Goal: Information Seeking & Learning: Learn about a topic

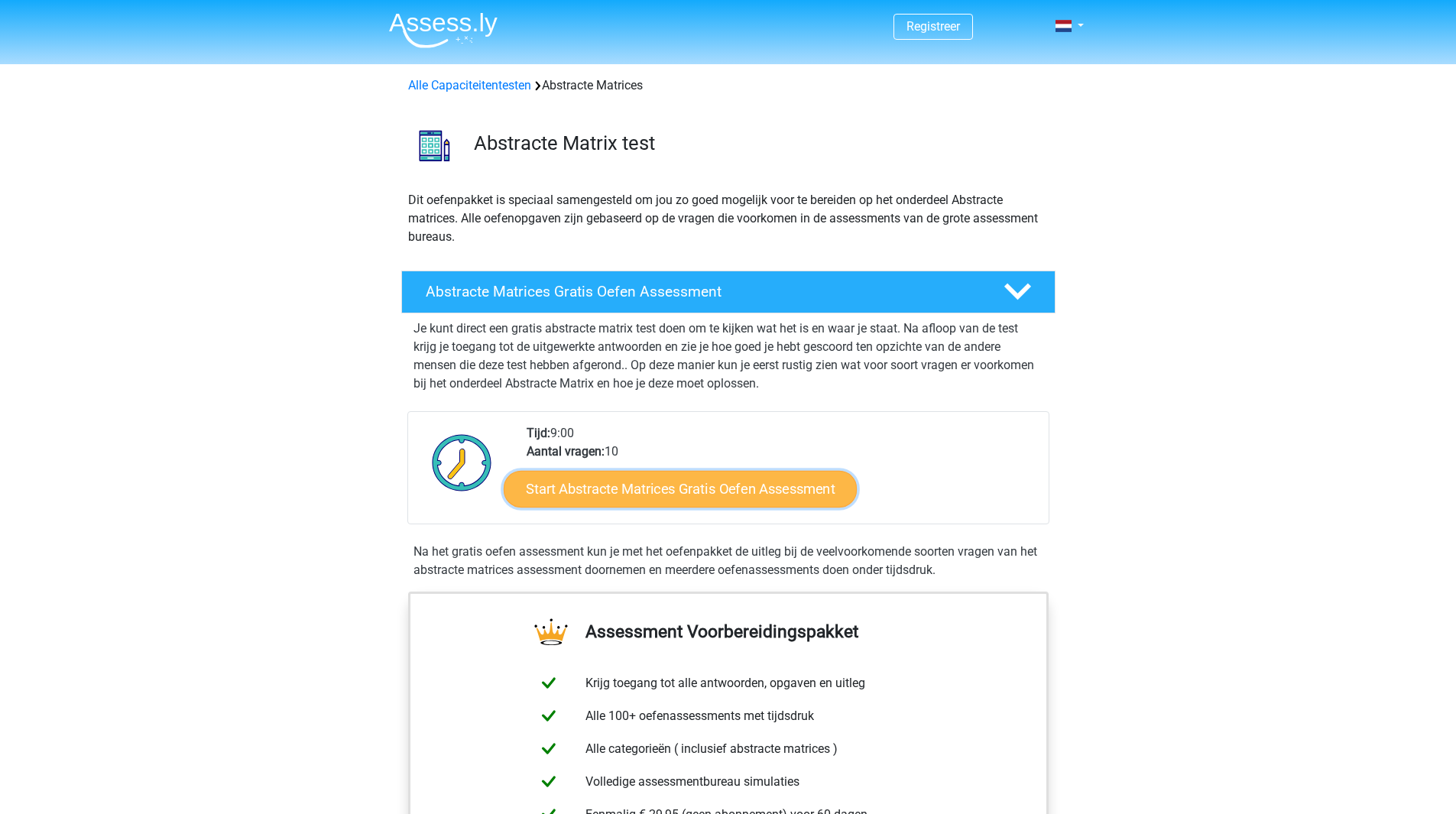
click at [649, 492] on link "Start Abstracte Matrices Gratis Oefen Assessment" at bounding box center [680, 489] width 353 height 37
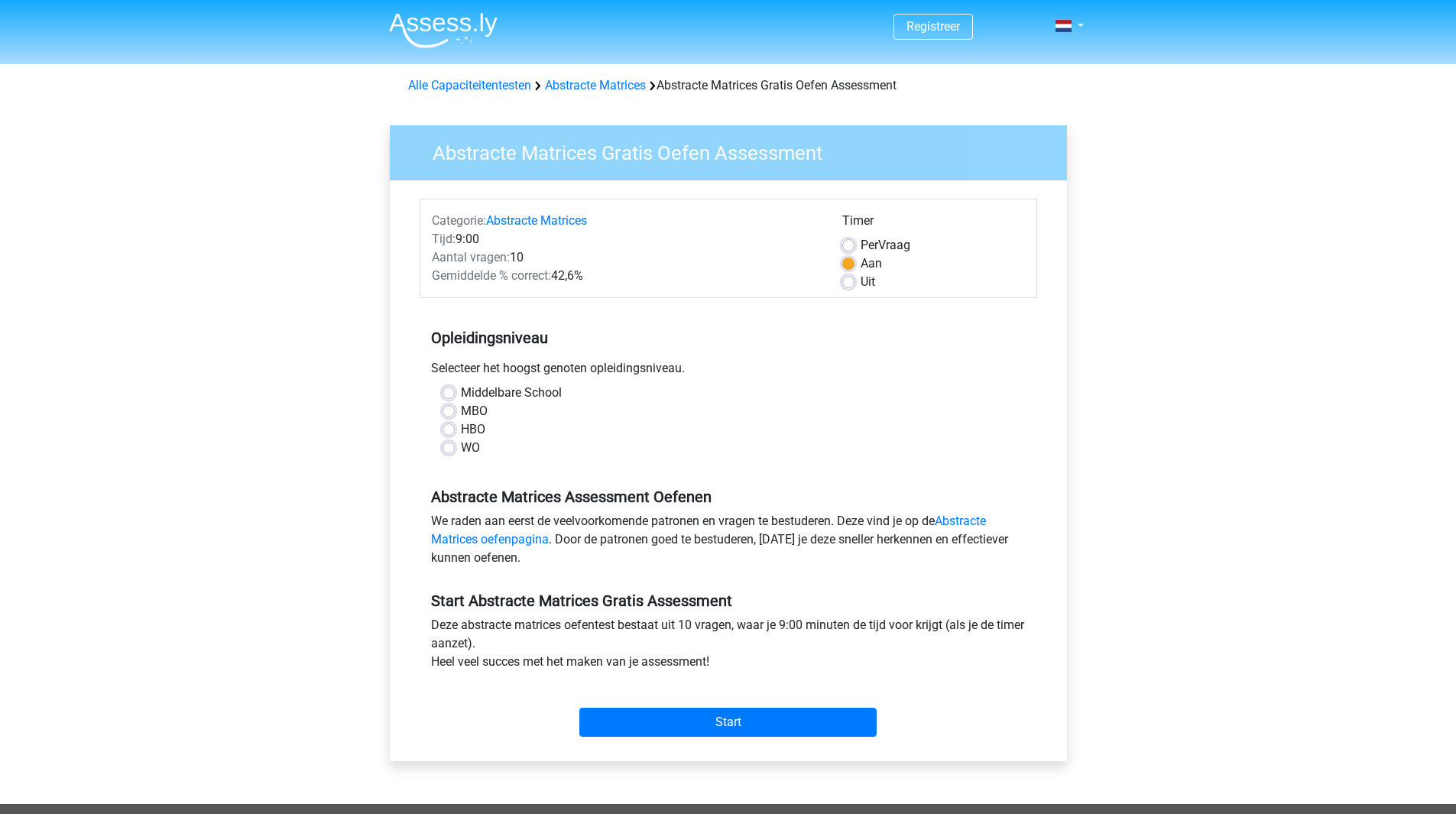
click at [461, 391] on label "Middelbare School" at bounding box center [511, 393] width 101 height 18
click at [443, 391] on input "Middelbare School" at bounding box center [448, 391] width 13 height 15
radio input "true"
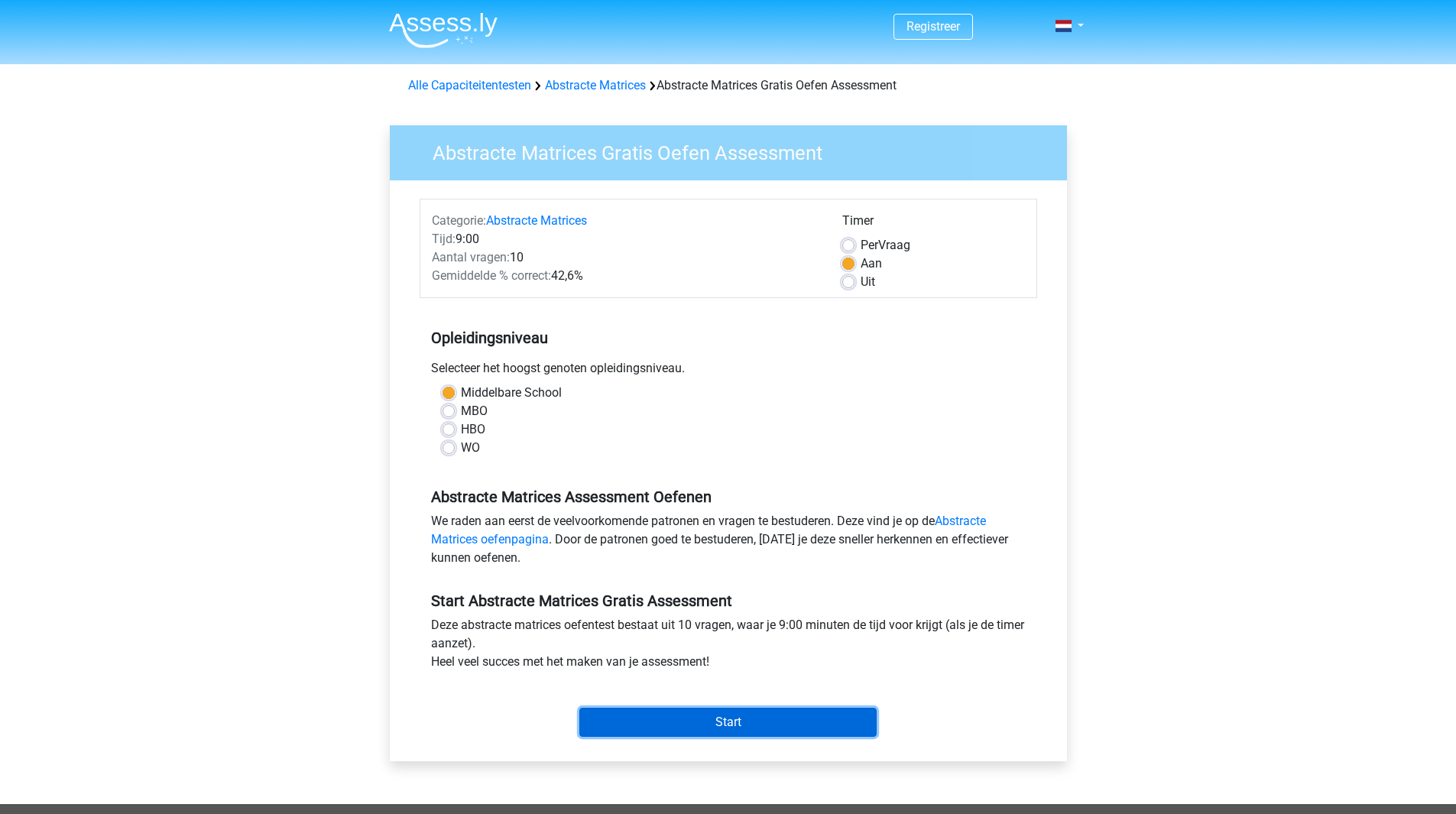
click at [736, 730] on input "Start" at bounding box center [728, 722] width 297 height 29
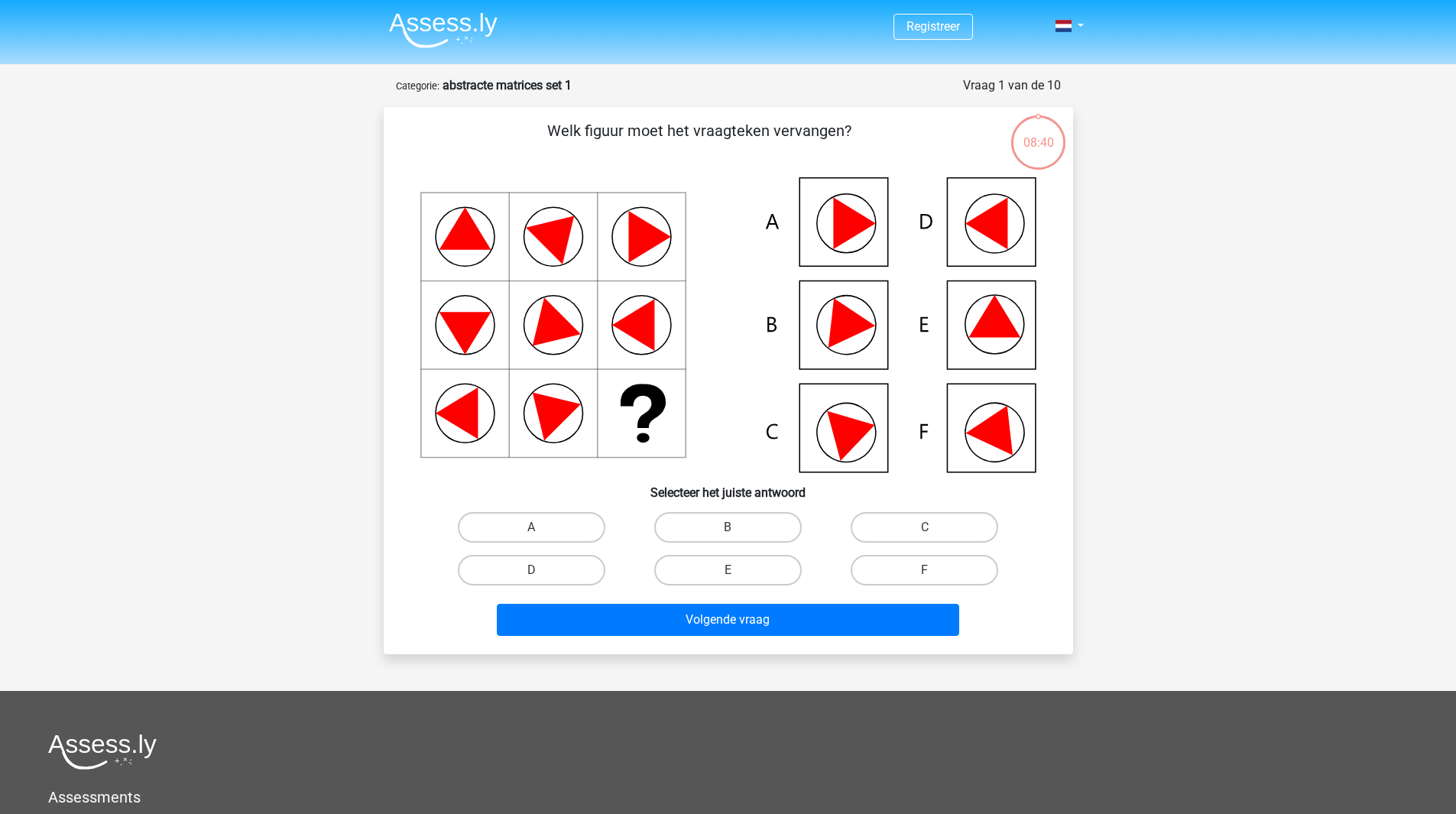
click at [1003, 422] on icon at bounding box center [997, 426] width 65 height 60
click at [948, 565] on label "F" at bounding box center [924, 570] width 148 height 30
click at [935, 570] on input "F" at bounding box center [930, 575] width 10 height 10
radio input "true"
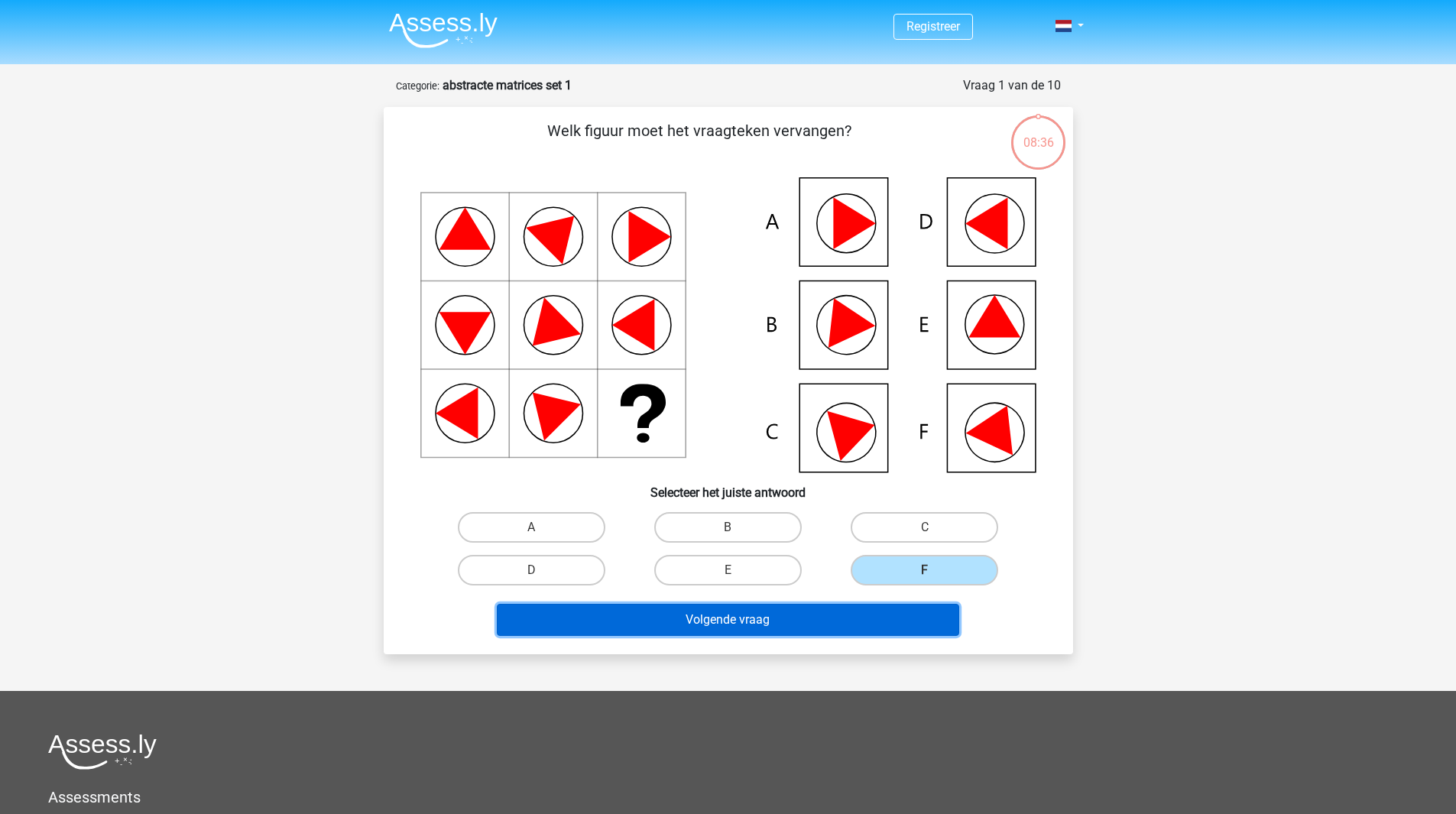
click at [710, 619] on button "Volgende vraag" at bounding box center [728, 620] width 463 height 32
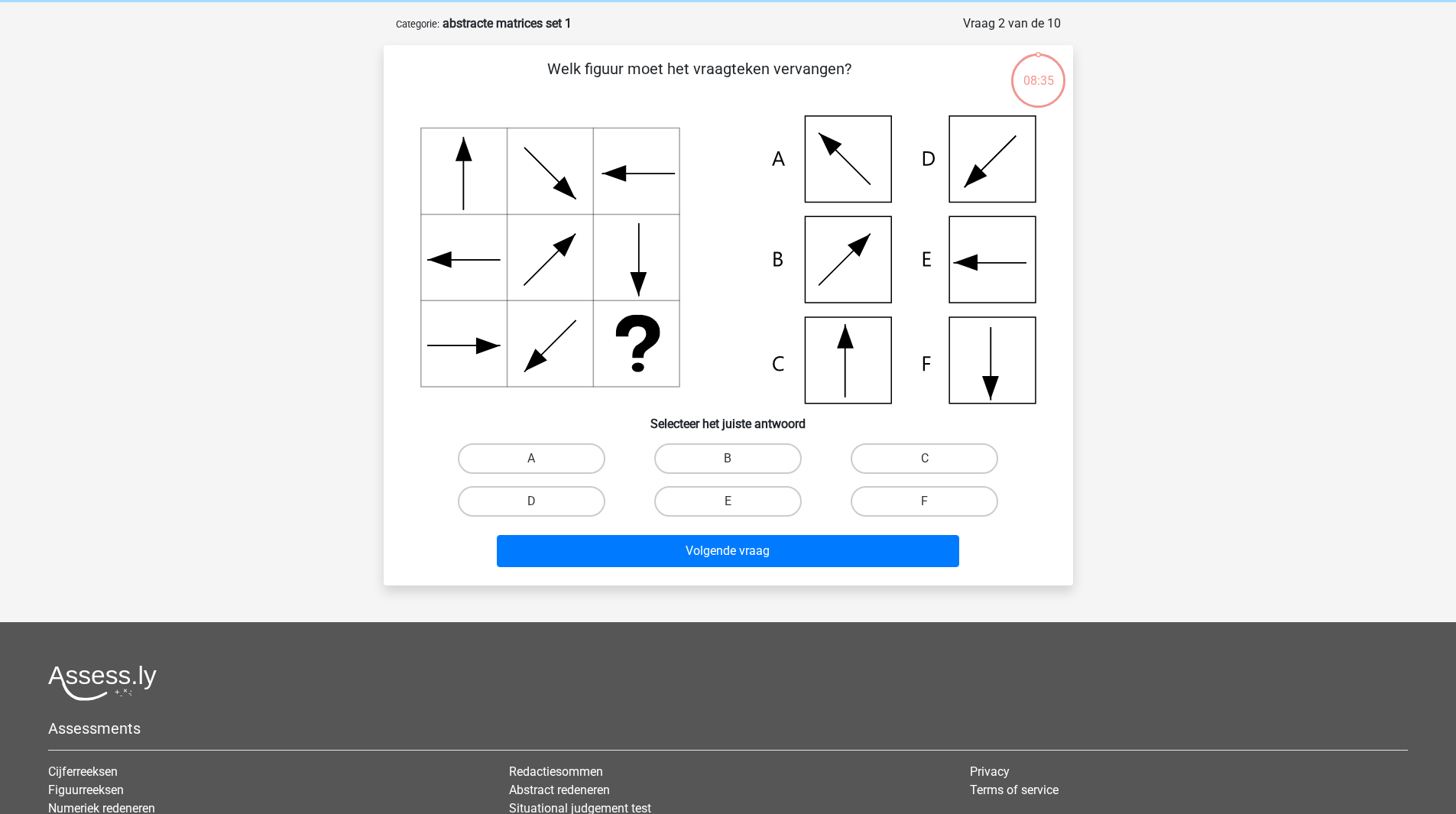
scroll to position [76, 0]
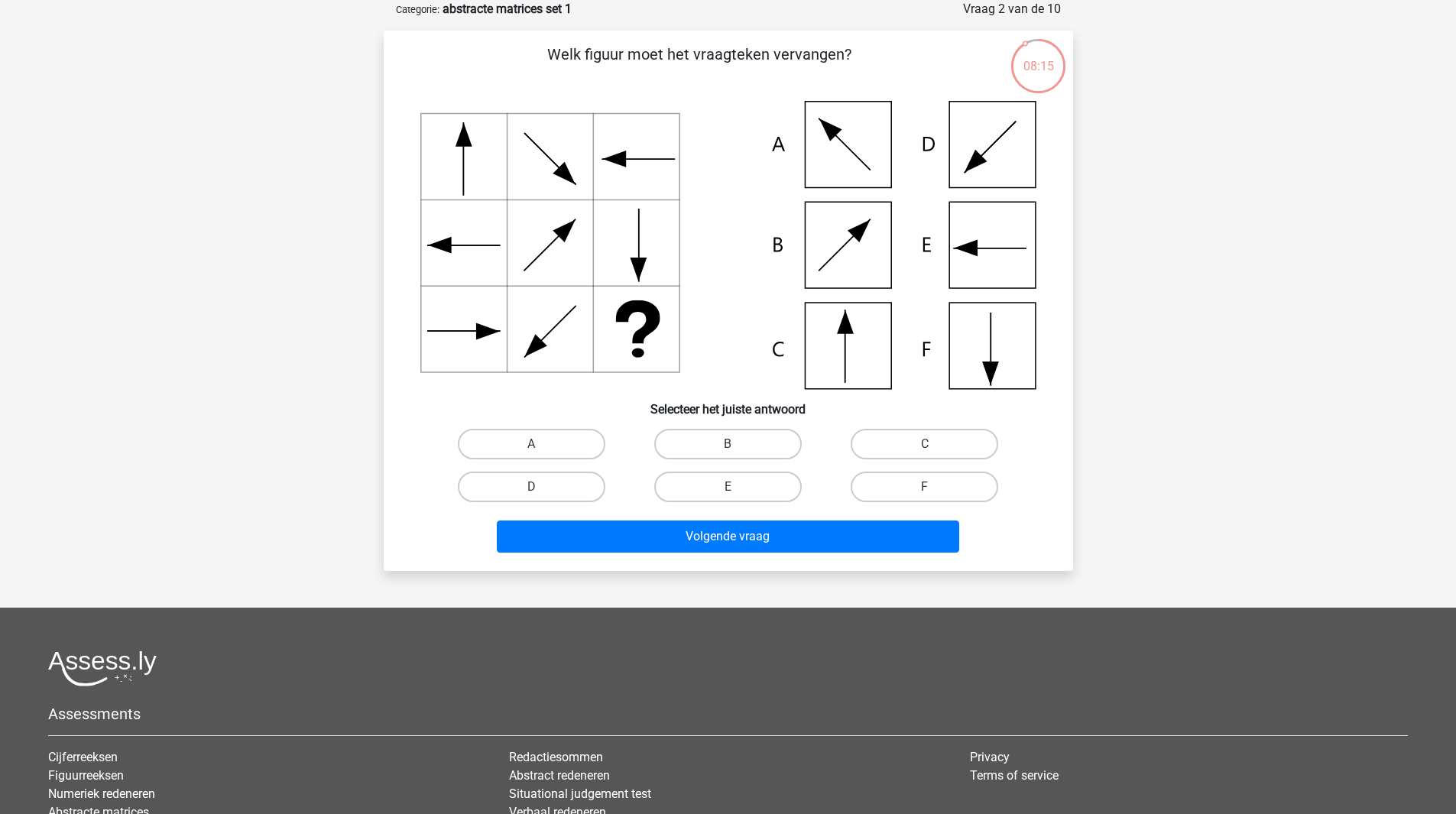
click at [846, 340] on icon at bounding box center [729, 244] width 616 height 288
click at [898, 444] on label "C" at bounding box center [924, 444] width 148 height 30
click at [924, 444] on input "C" at bounding box center [930, 449] width 10 height 10
radio input "true"
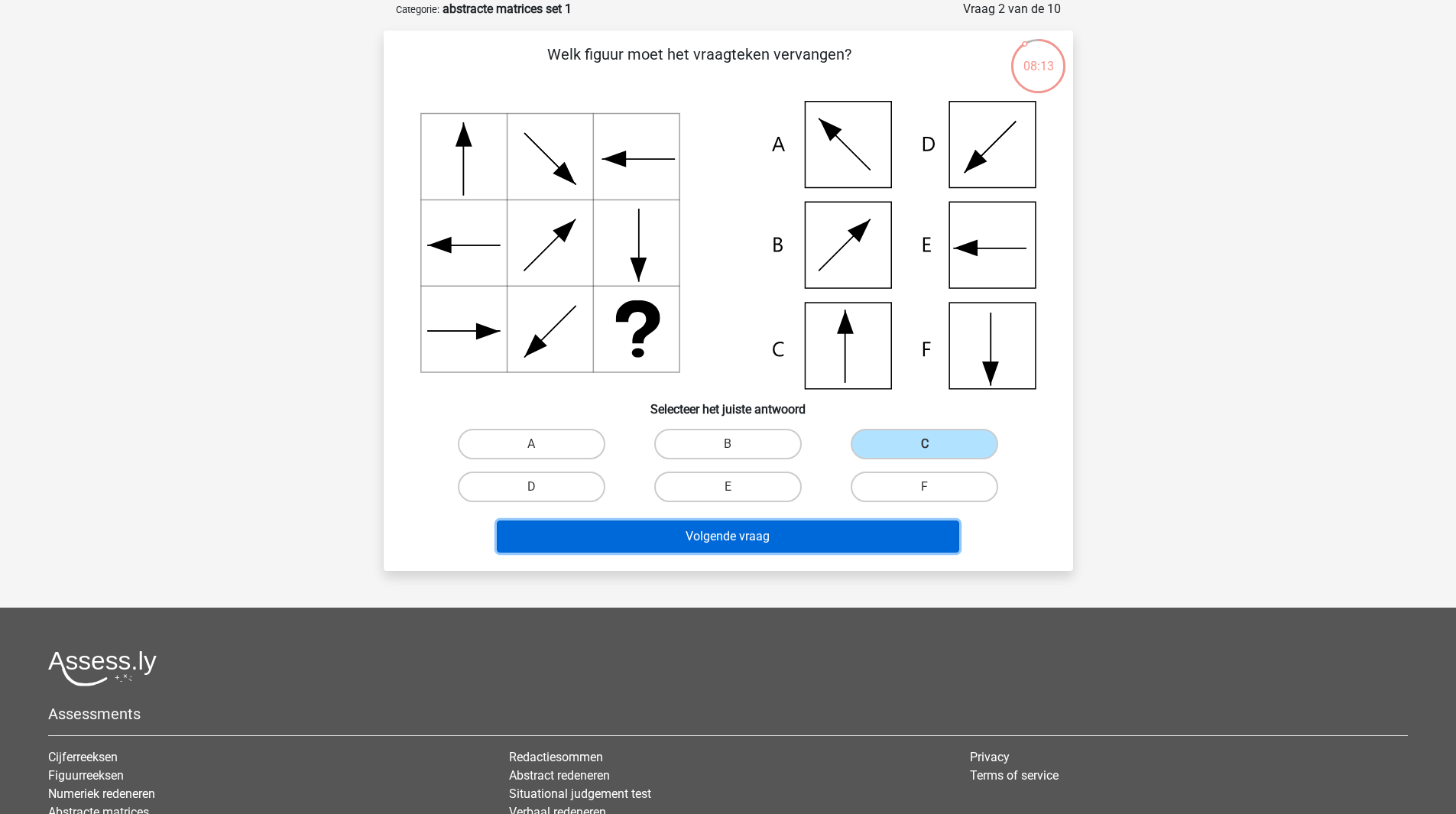
click at [738, 540] on button "Volgende vraag" at bounding box center [728, 537] width 463 height 32
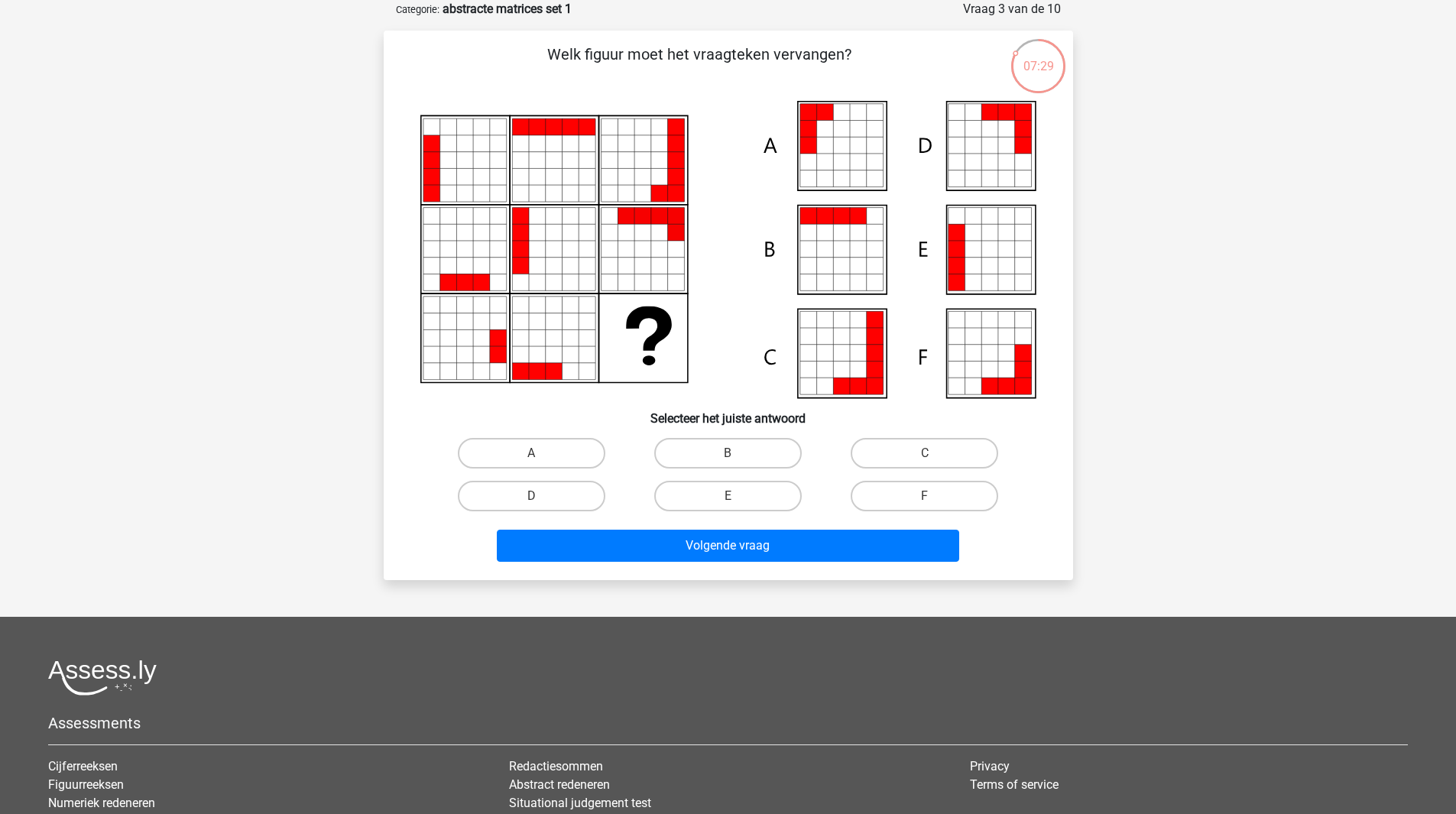
drag, startPoint x: 978, startPoint y: 260, endPoint x: 836, endPoint y: 511, distance: 288.4
click at [978, 263] on icon at bounding box center [973, 266] width 17 height 17
click at [752, 493] on label "E" at bounding box center [728, 496] width 148 height 30
click at [737, 496] on input "E" at bounding box center [732, 502] width 10 height 10
radio input "true"
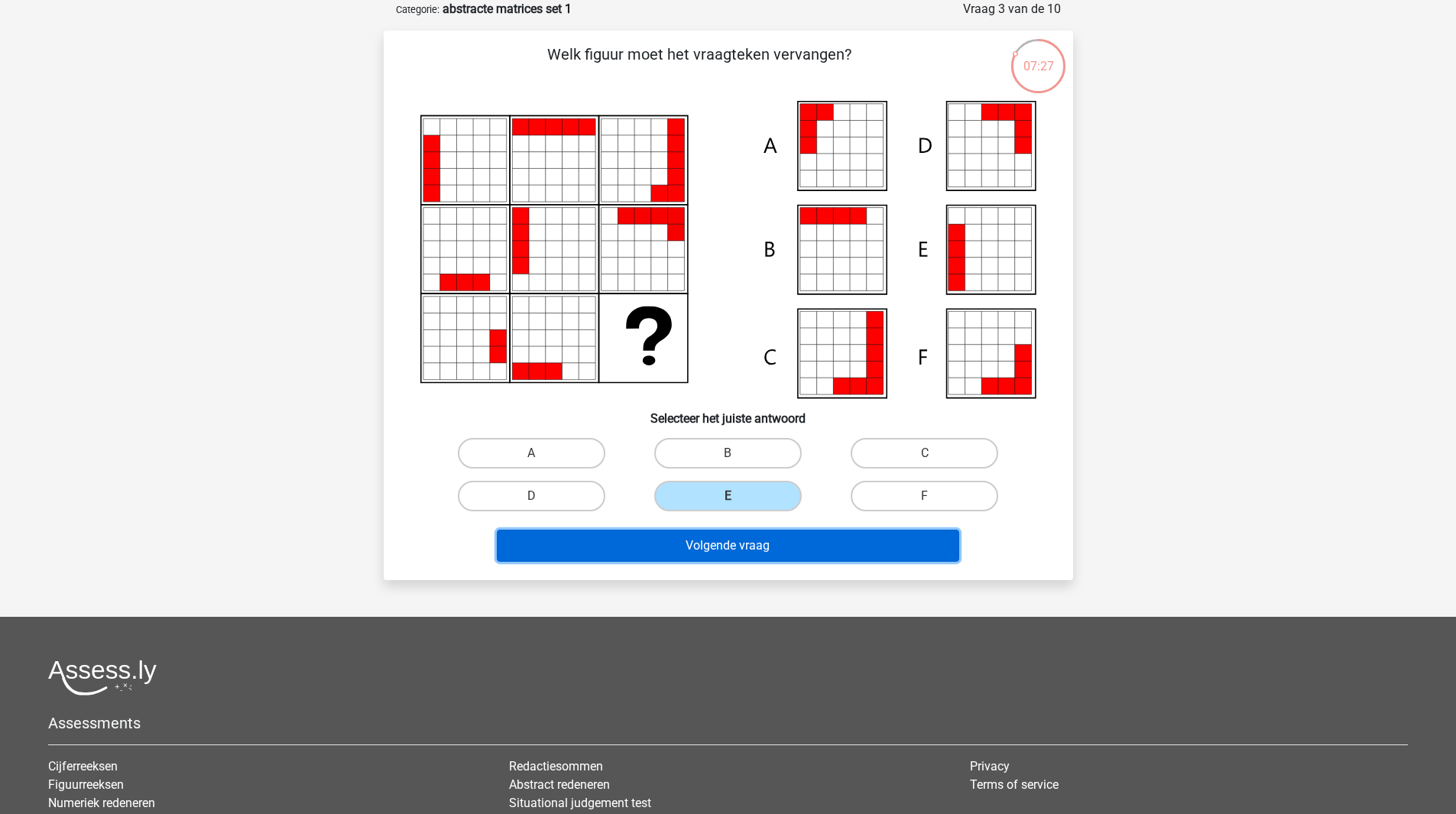
click at [757, 540] on button "Volgende vraag" at bounding box center [728, 546] width 463 height 32
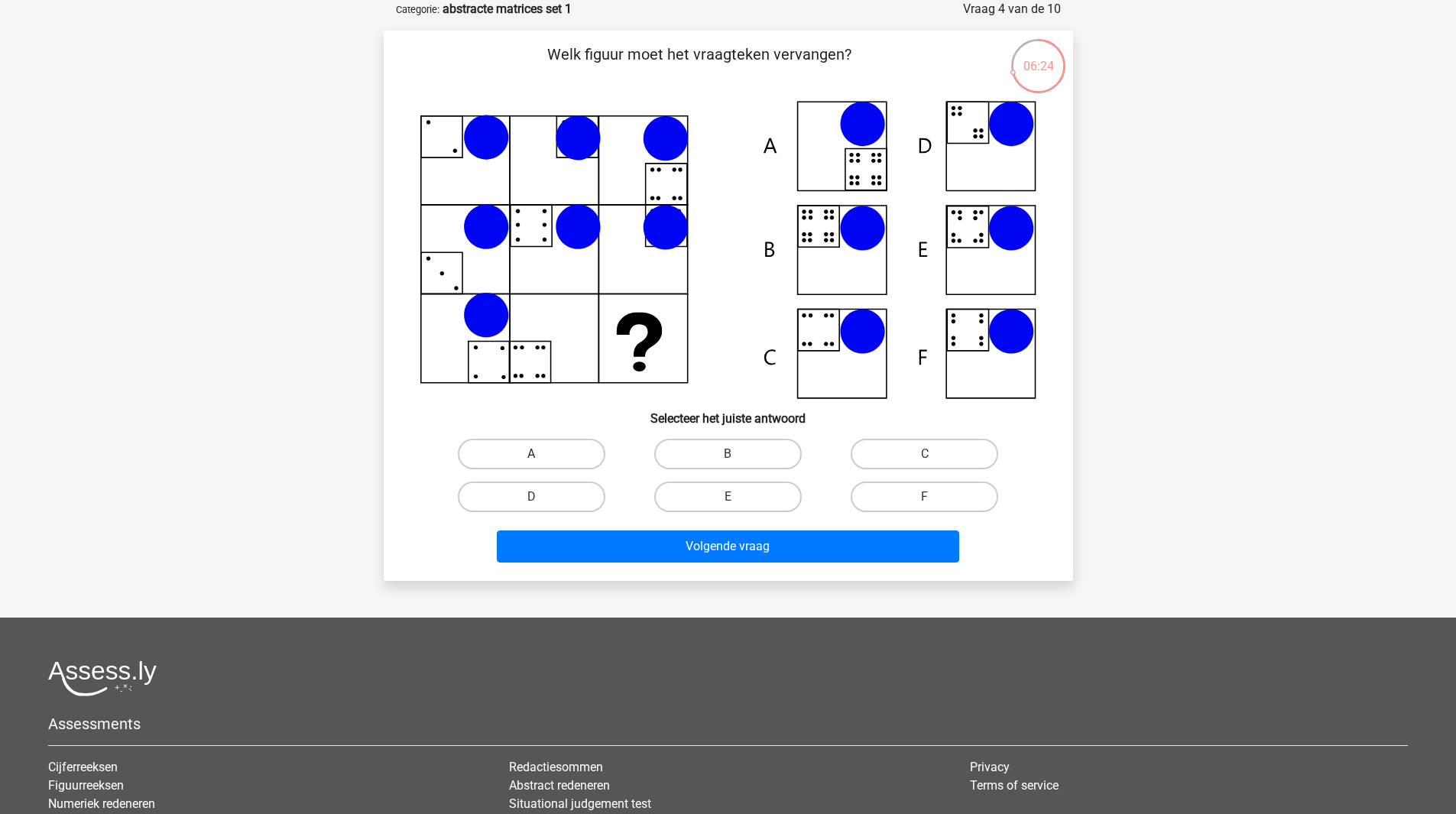
click at [563, 450] on label "A" at bounding box center [532, 454] width 148 height 30
click at [541, 454] on input "A" at bounding box center [537, 460] width 10 height 10
radio input "true"
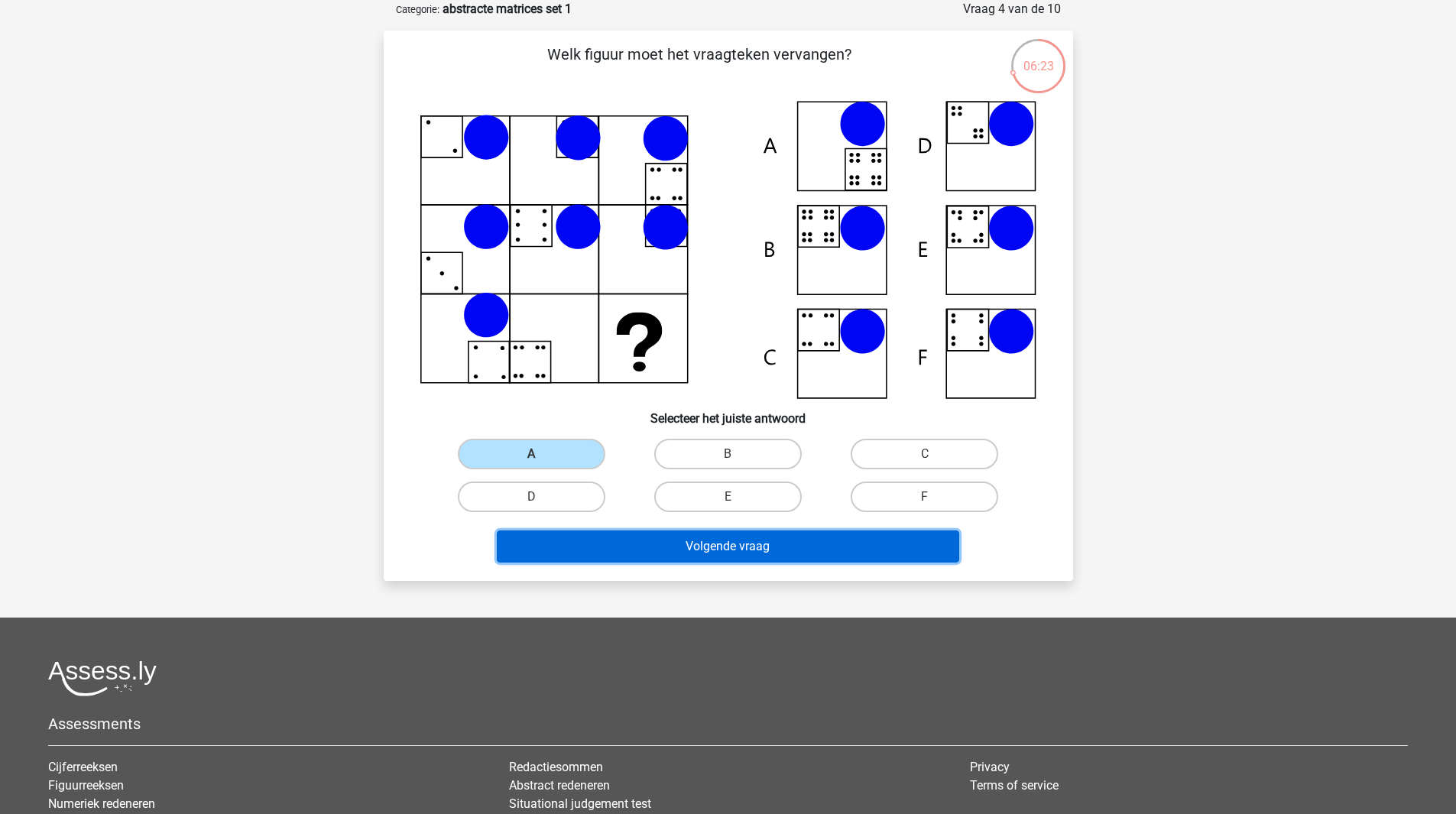
click at [747, 550] on button "Volgende vraag" at bounding box center [728, 547] width 463 height 32
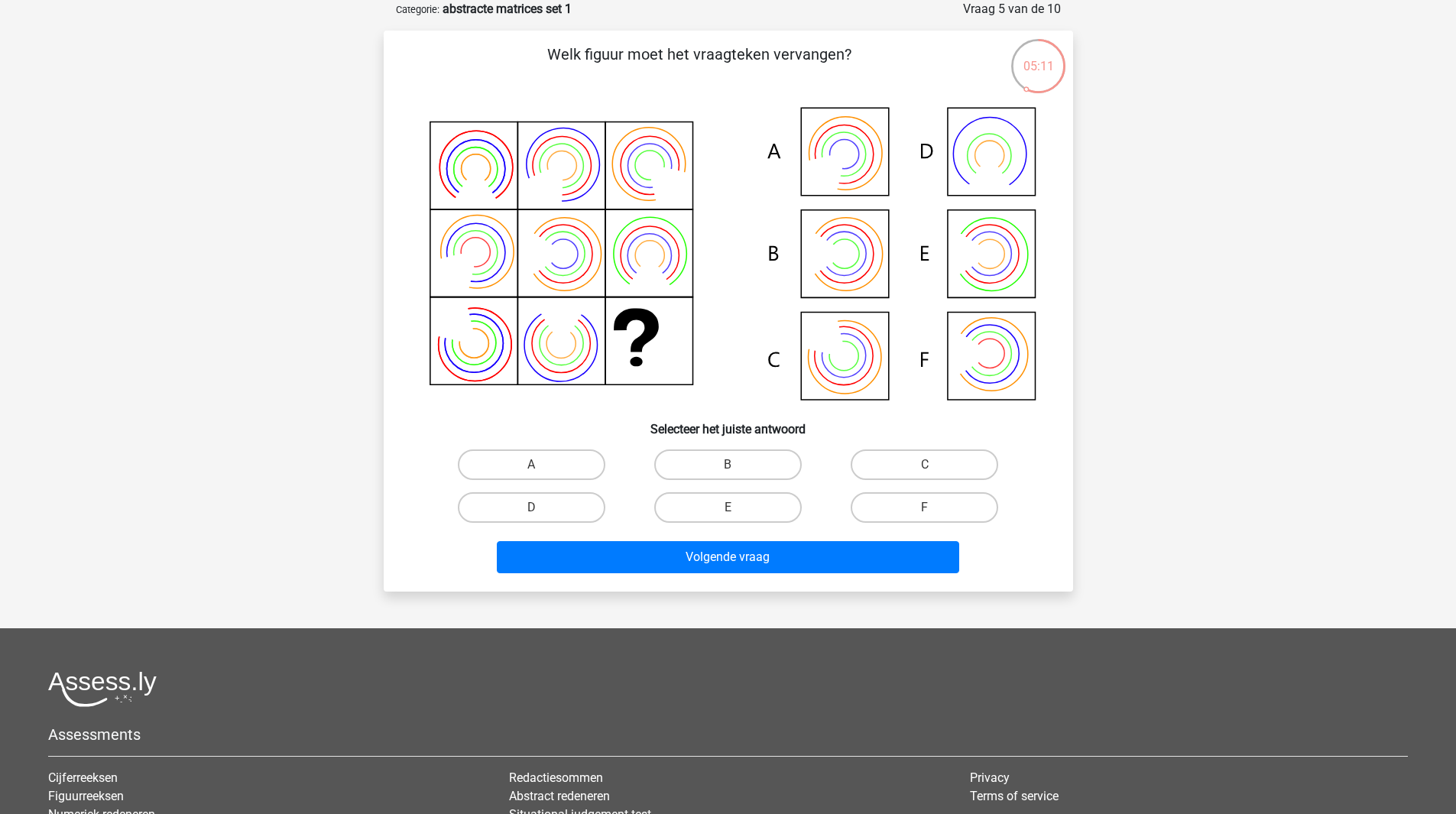
click at [790, 152] on icon at bounding box center [729, 255] width 616 height 309
drag, startPoint x: 547, startPoint y: 472, endPoint x: 667, endPoint y: 554, distance: 145.3
click at [547, 472] on label "A" at bounding box center [532, 465] width 148 height 30
click at [541, 472] on input "A" at bounding box center [537, 470] width 10 height 10
radio input "true"
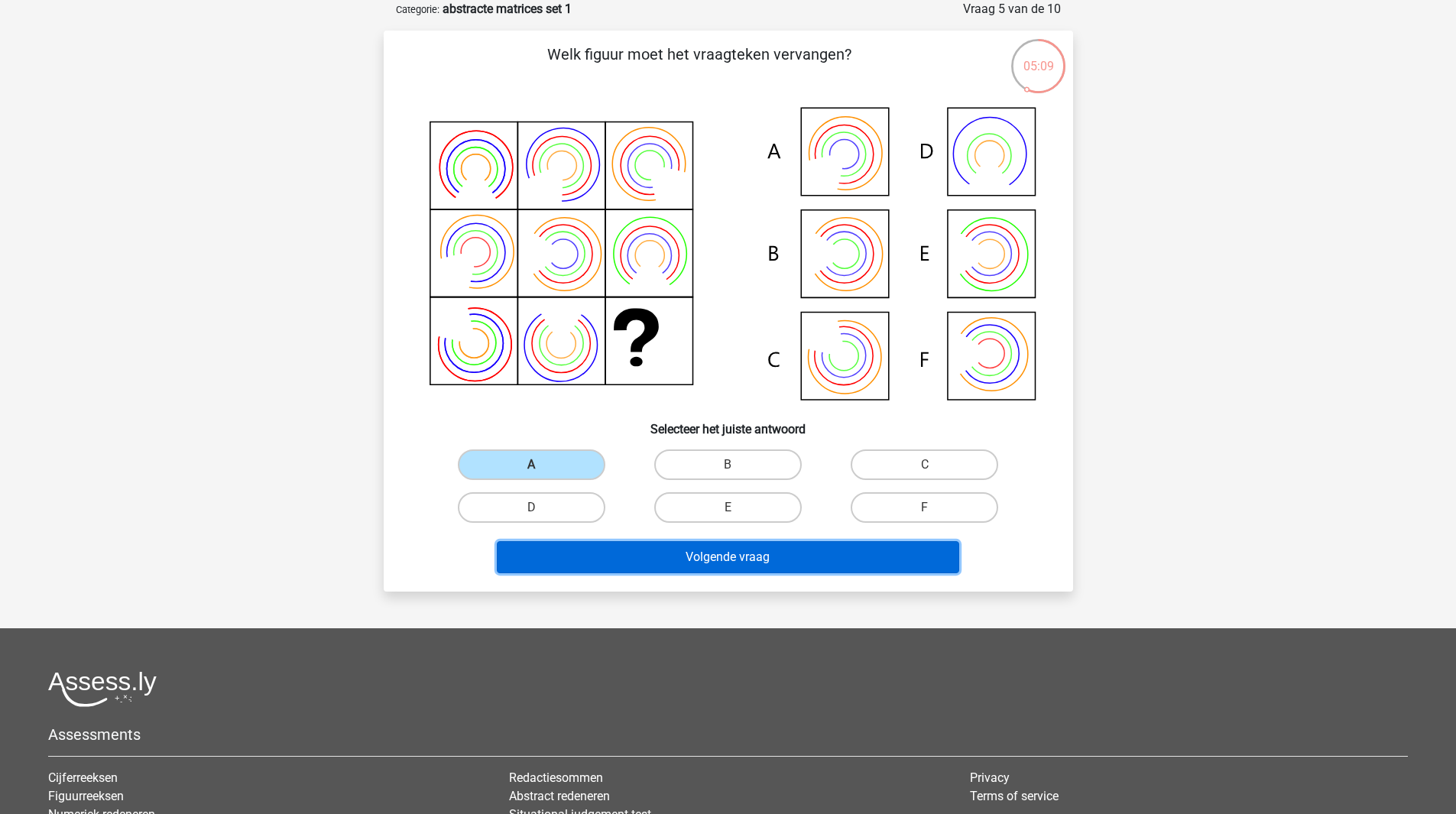
click at [718, 558] on button "Volgende vraag" at bounding box center [728, 557] width 463 height 32
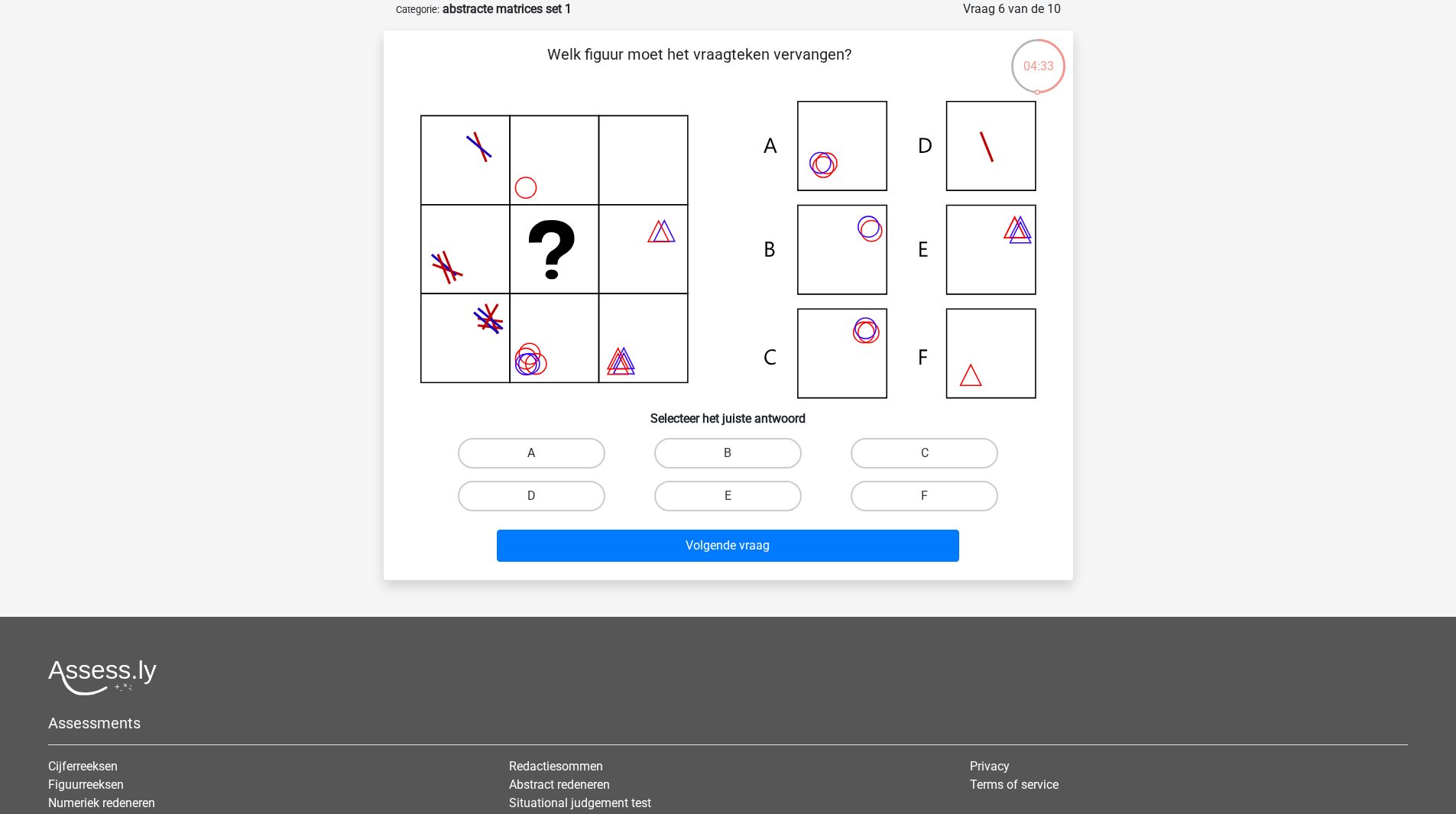
click at [585, 454] on label "A" at bounding box center [532, 453] width 148 height 30
click at [541, 454] on input "A" at bounding box center [537, 459] width 10 height 10
radio input "true"
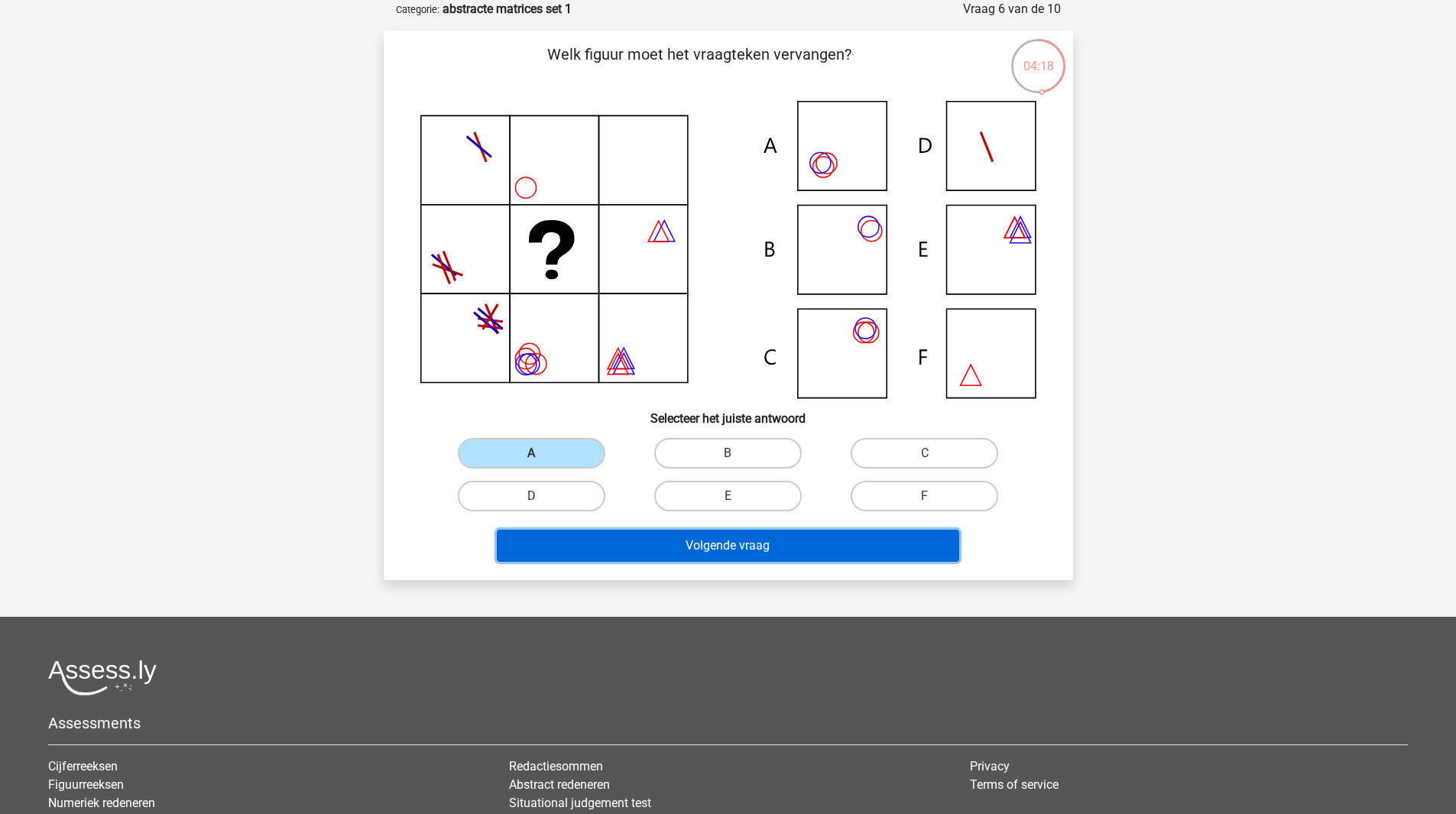
click at [757, 549] on button "Volgende vraag" at bounding box center [728, 546] width 463 height 32
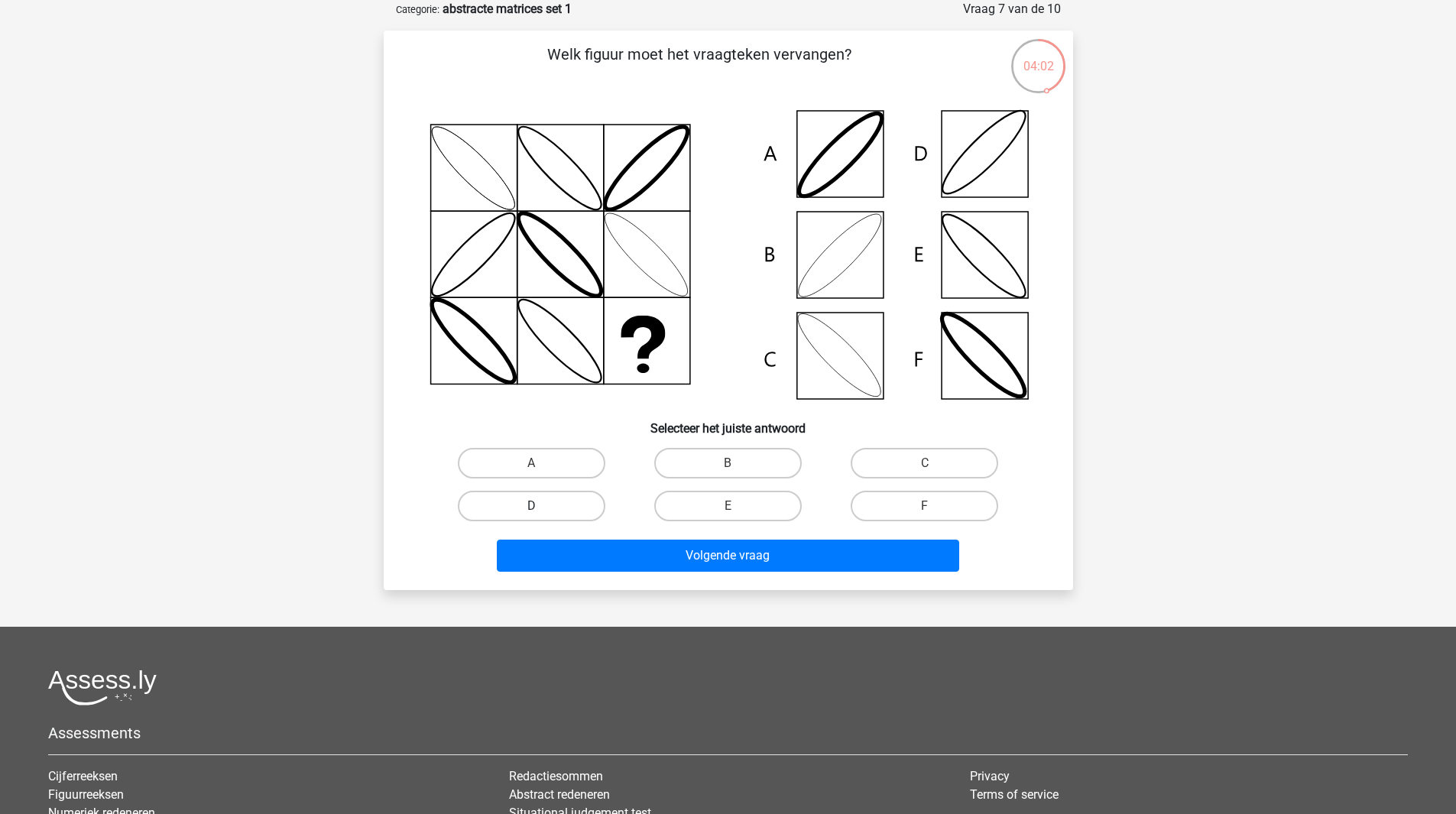
click at [547, 509] on label "D" at bounding box center [532, 506] width 148 height 30
click at [541, 509] on input "D" at bounding box center [537, 511] width 10 height 10
radio input "true"
drag, startPoint x: 738, startPoint y: 588, endPoint x: 731, endPoint y: 574, distance: 15.7
click at [738, 586] on div "Welk figuur moet het vraagteken vervangen?" at bounding box center [728, 310] width 689 height 559
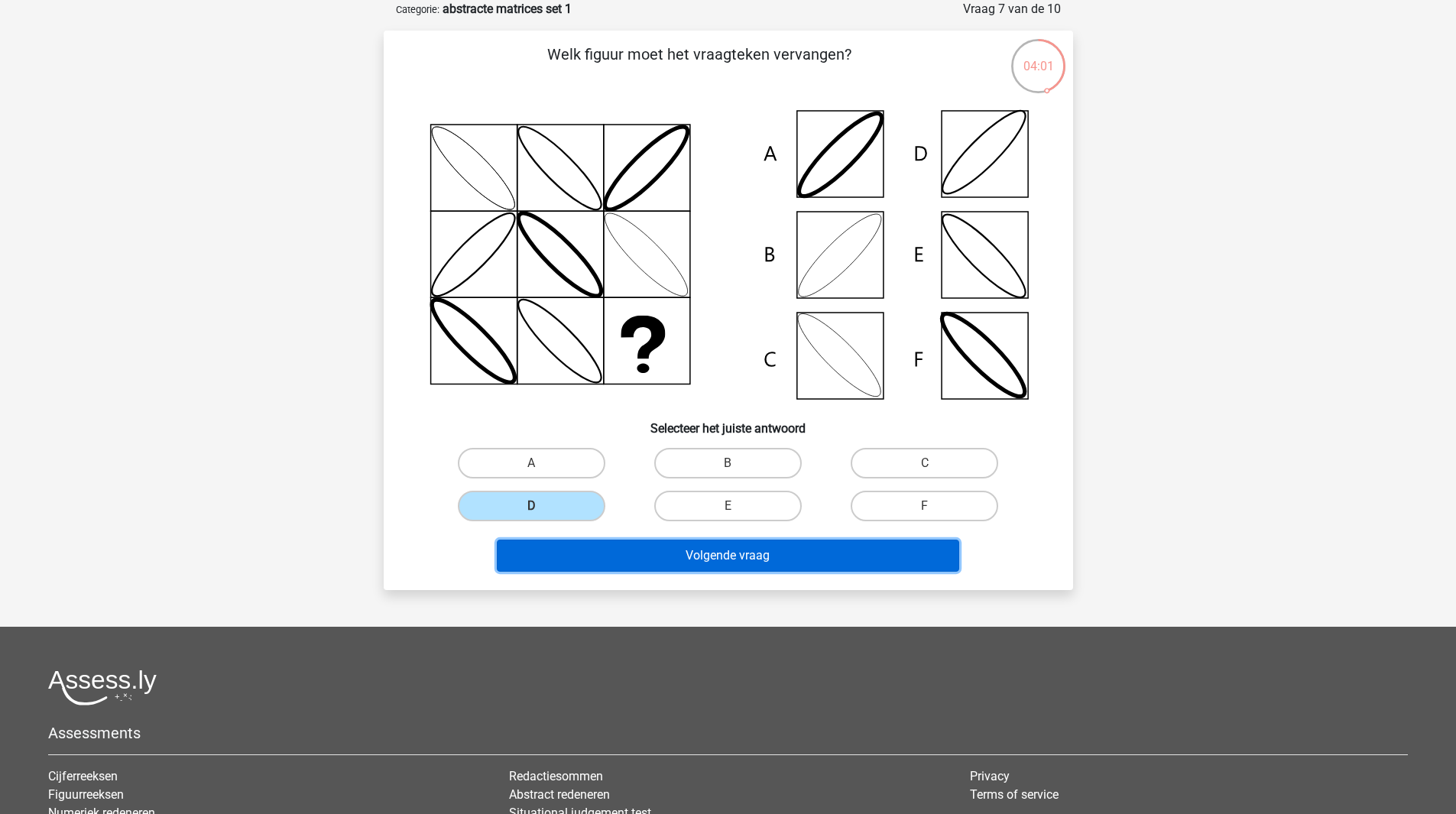
click at [730, 556] on button "Volgende vraag" at bounding box center [728, 556] width 463 height 32
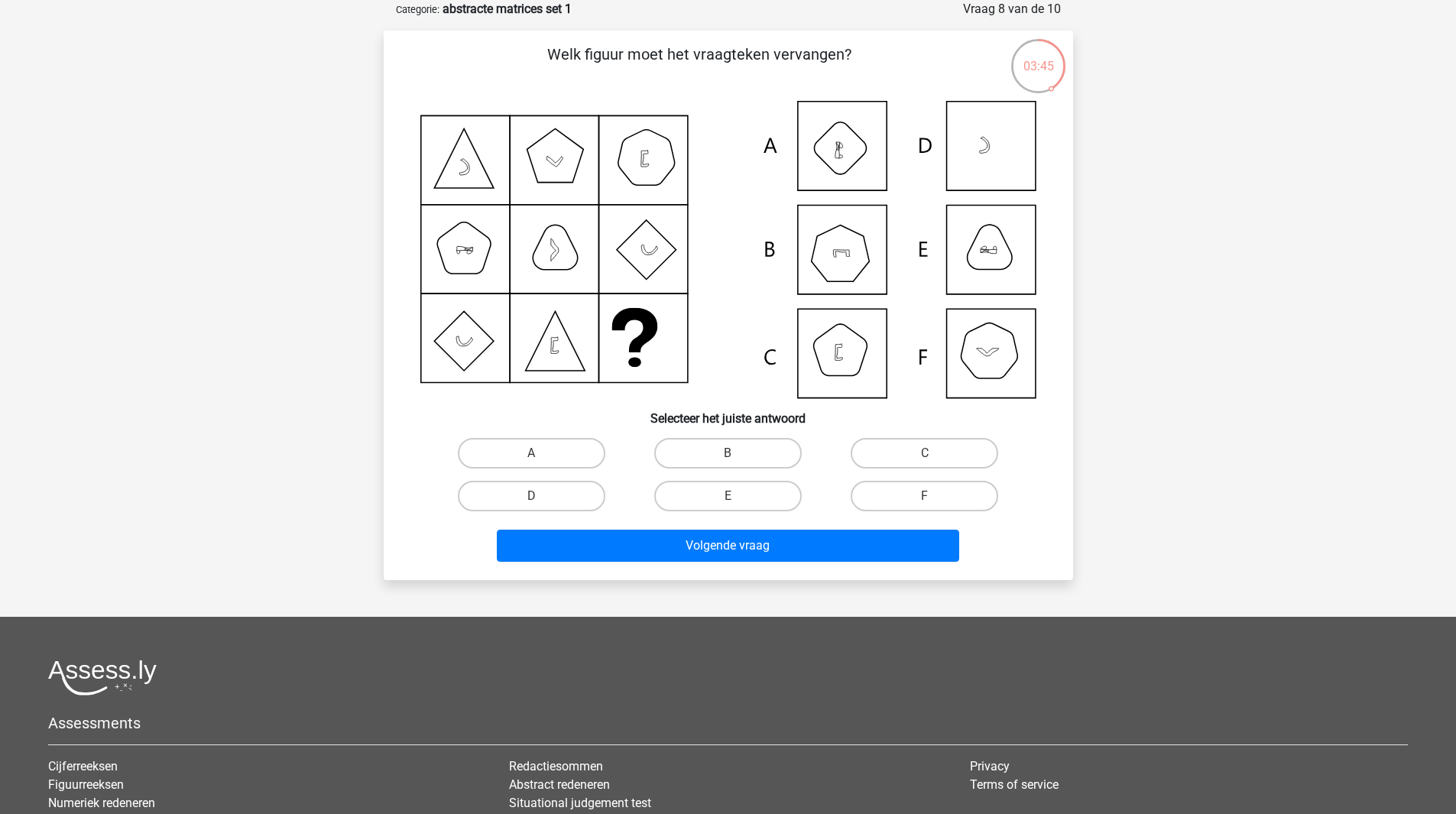
click at [840, 260] on icon at bounding box center [729, 249] width 616 height 297
click at [762, 448] on label "B" at bounding box center [728, 453] width 148 height 30
click at [737, 454] on input "B" at bounding box center [732, 459] width 10 height 10
radio input "true"
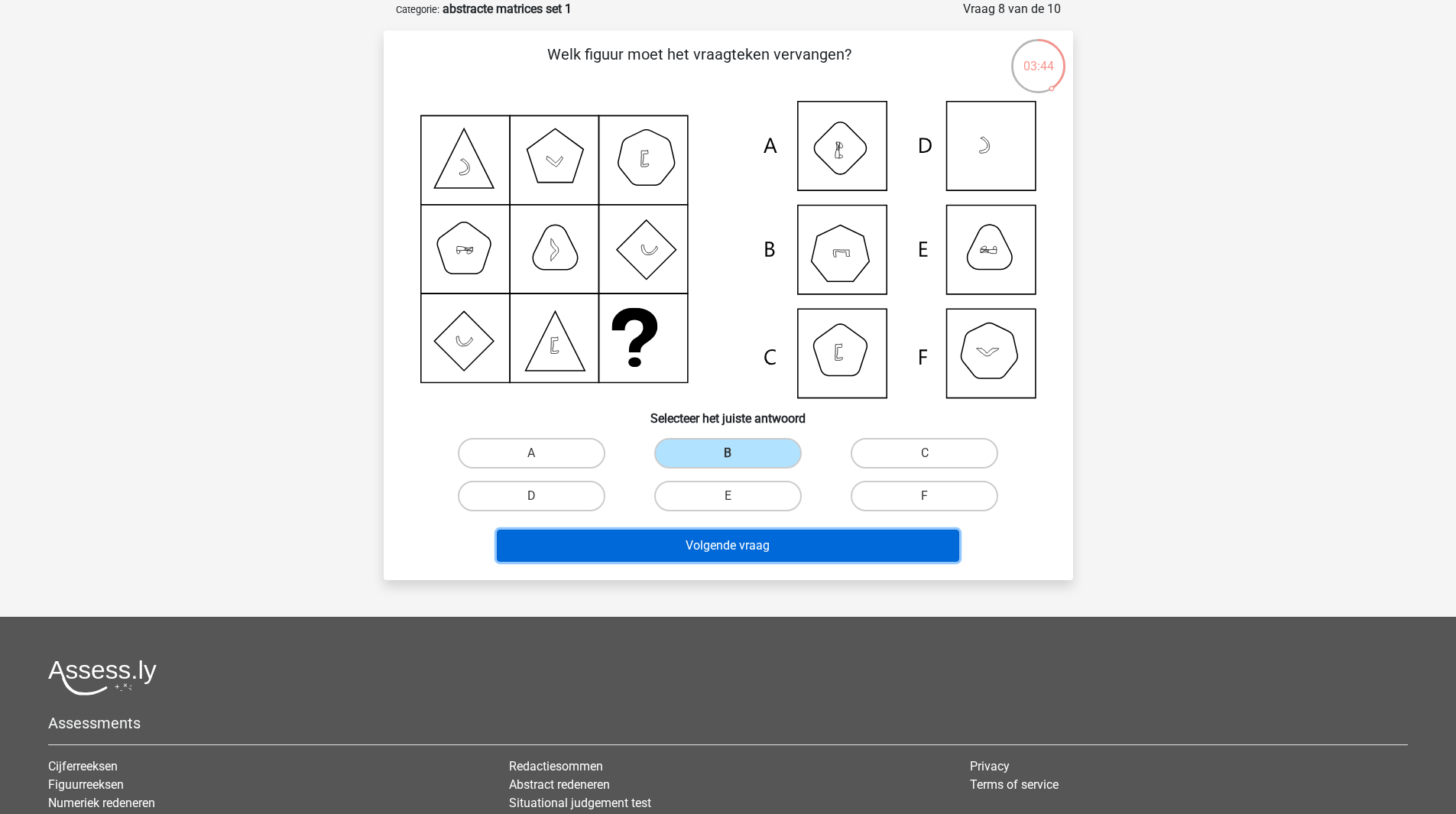
click at [799, 547] on button "Volgende vraag" at bounding box center [728, 546] width 463 height 32
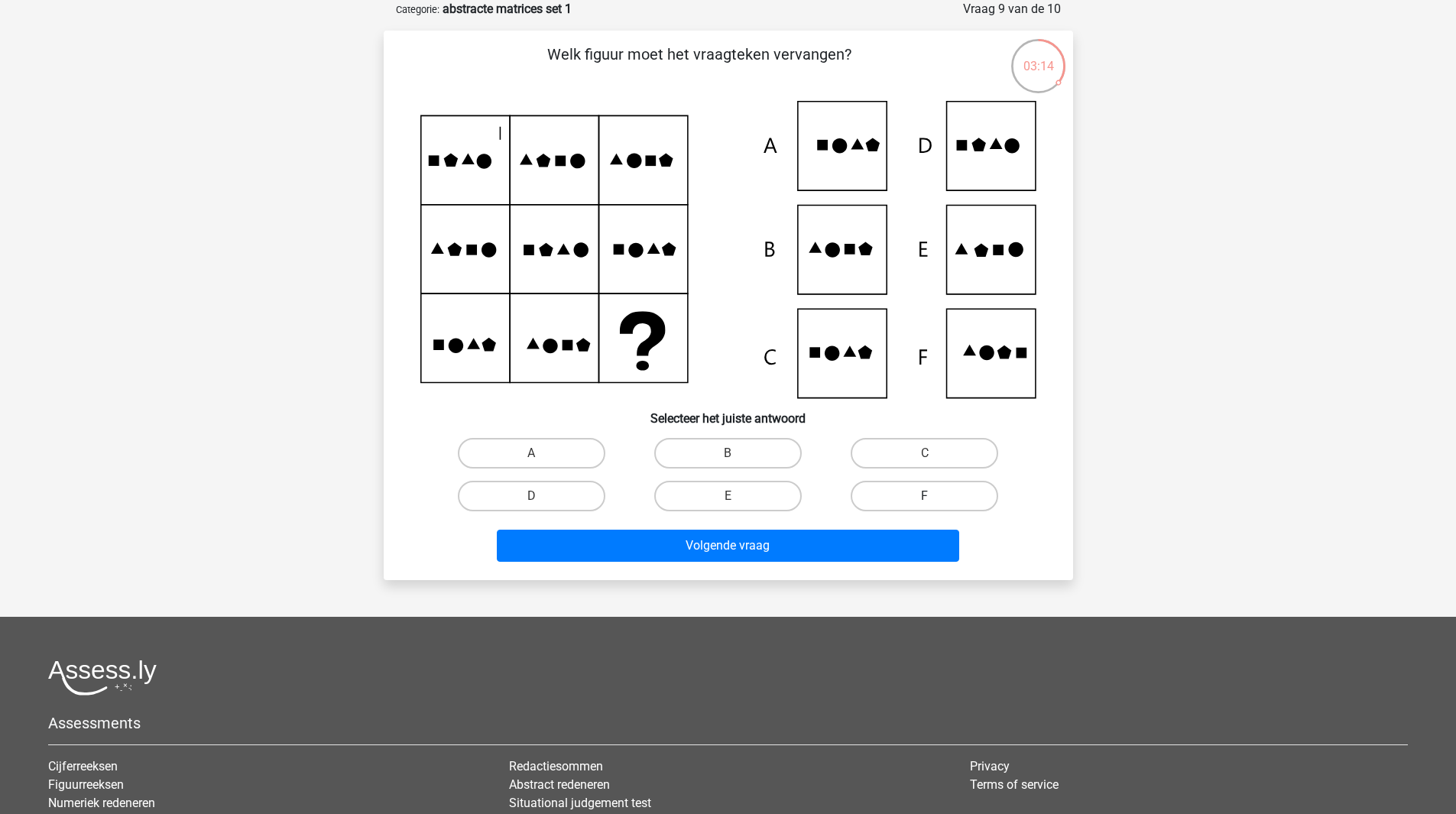
click at [922, 494] on label "F" at bounding box center [924, 496] width 148 height 30
click at [924, 496] on input "F" at bounding box center [930, 502] width 10 height 10
radio input "true"
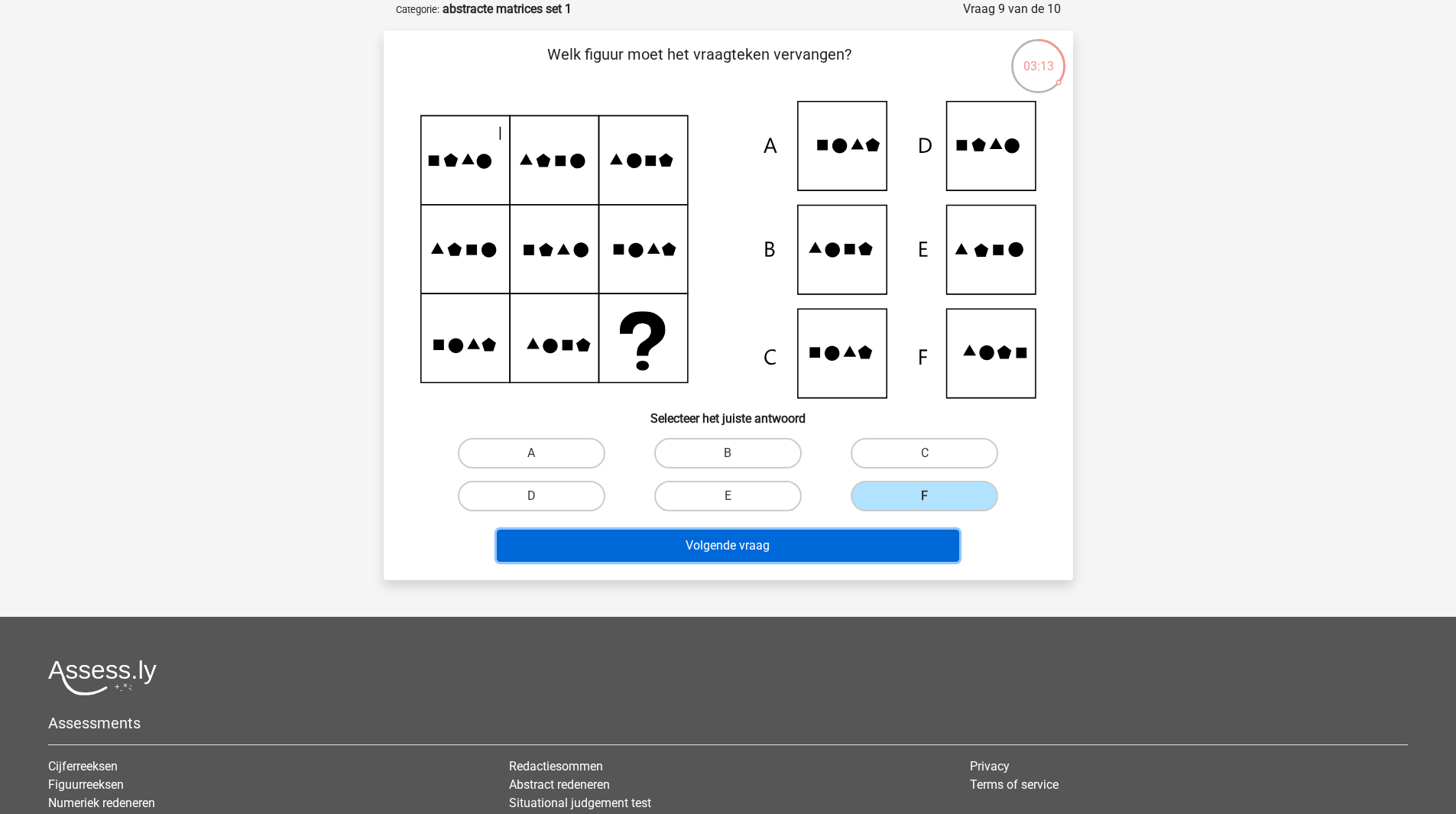
click at [846, 549] on button "Volgende vraag" at bounding box center [728, 546] width 463 height 32
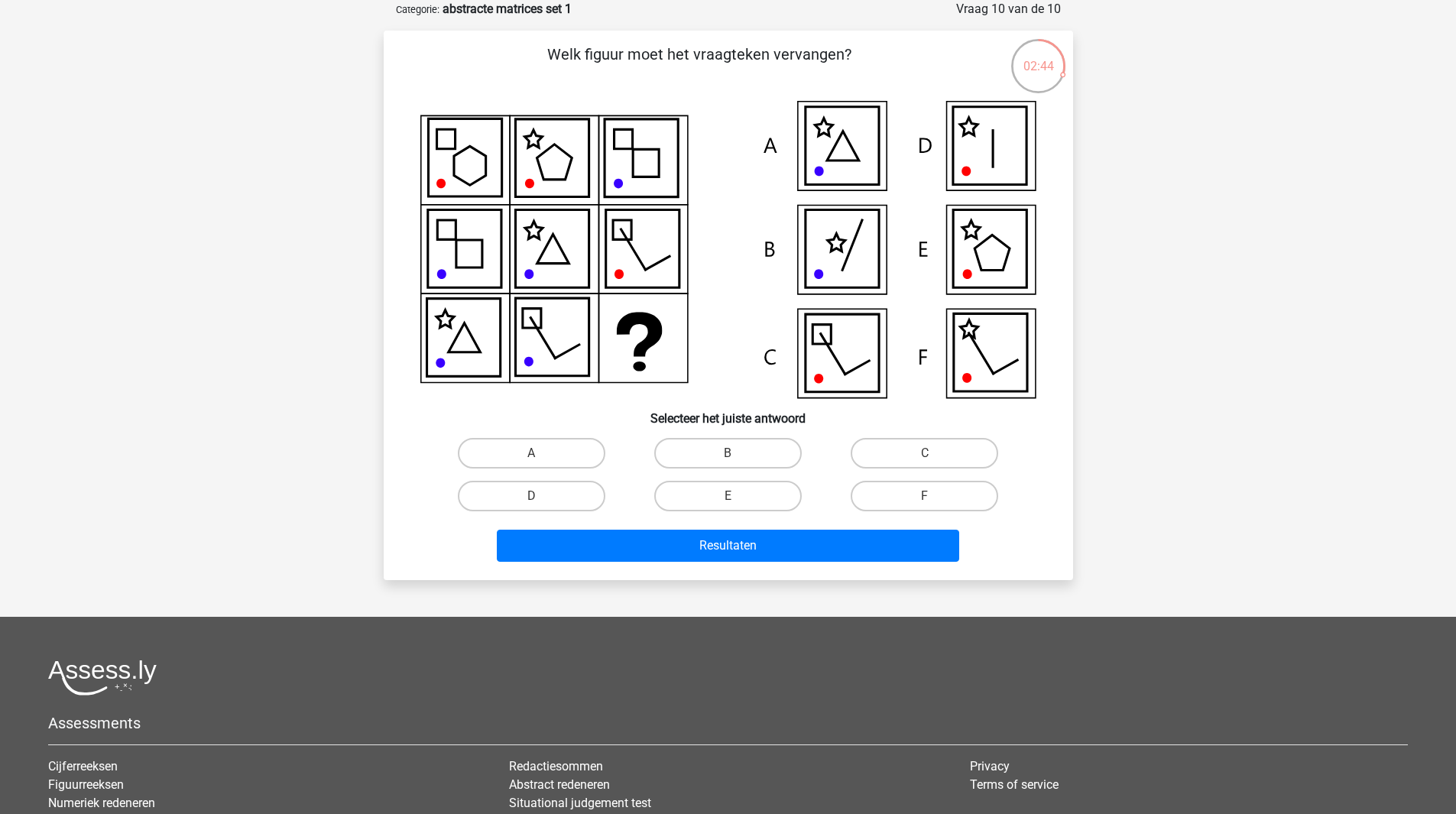
click at [973, 252] on icon at bounding box center [989, 249] width 73 height 78
click at [773, 493] on label "E" at bounding box center [728, 496] width 148 height 30
click at [737, 496] on input "E" at bounding box center [732, 502] width 10 height 10
radio input "true"
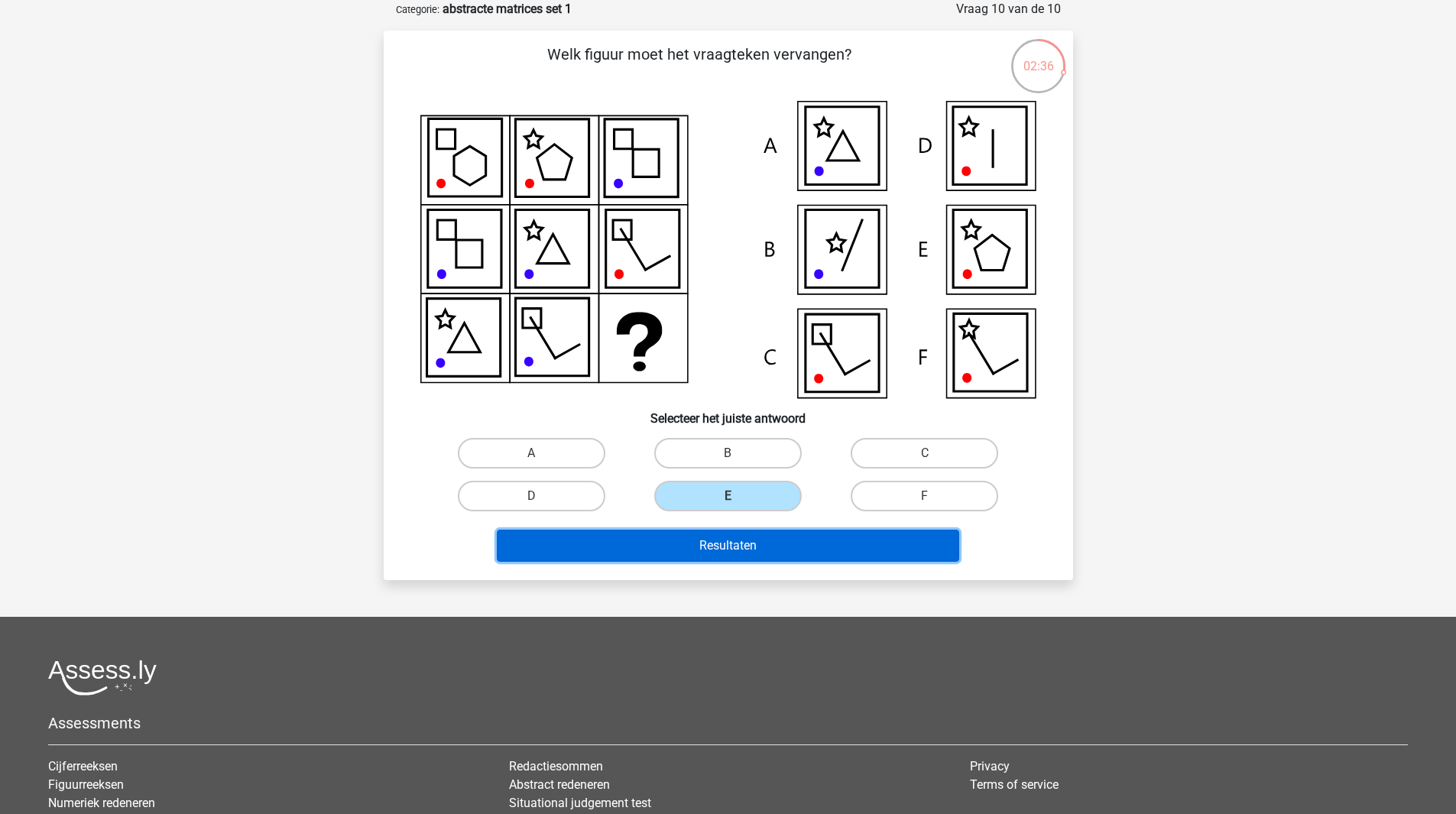
click at [794, 534] on button "Resultaten" at bounding box center [728, 546] width 463 height 32
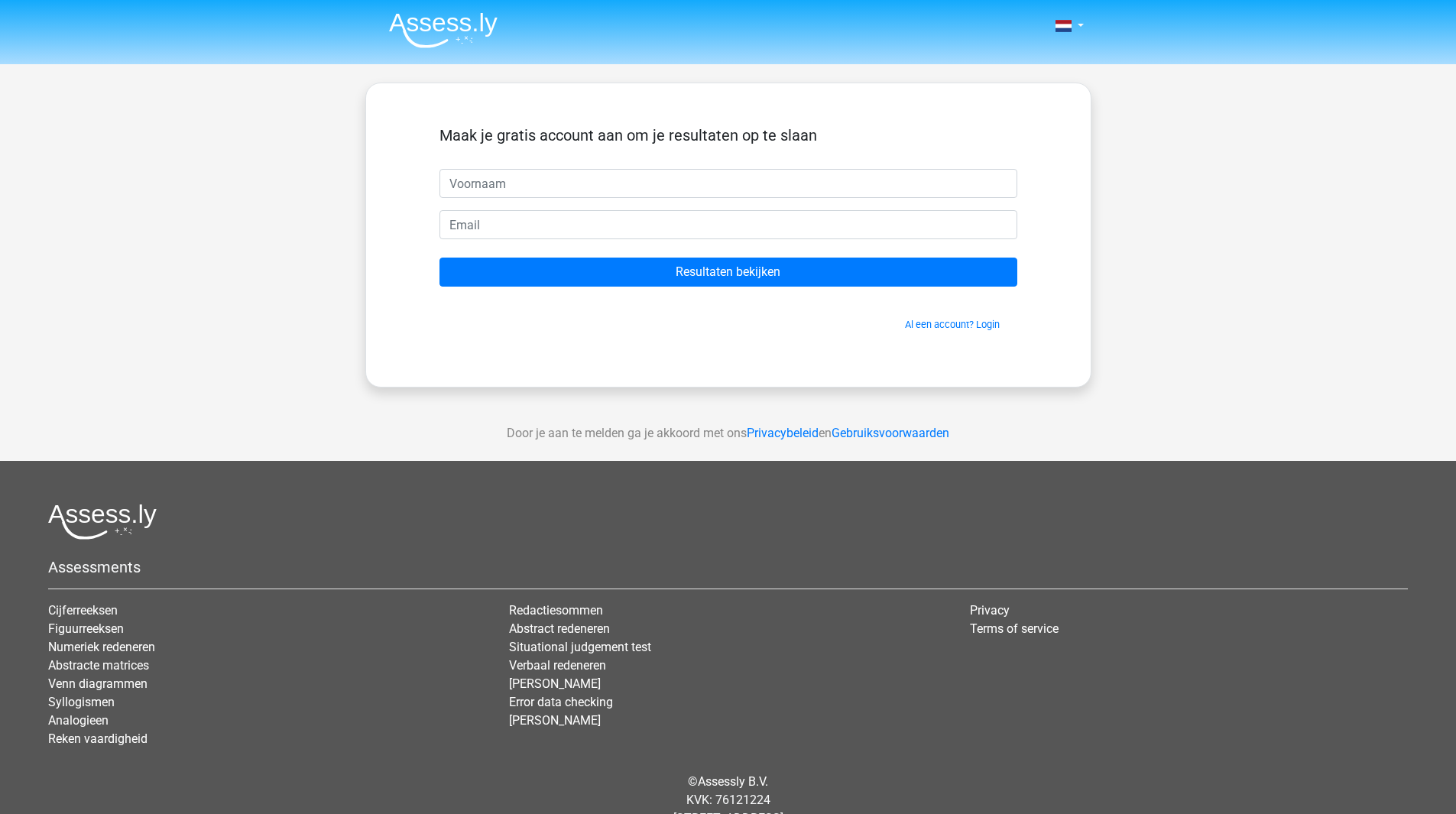
click at [567, 188] on input "text" at bounding box center [728, 183] width 578 height 29
type input "Lino"
click at [537, 224] on input "email" at bounding box center [728, 224] width 578 height 29
type input "linovm@hotmail.com"
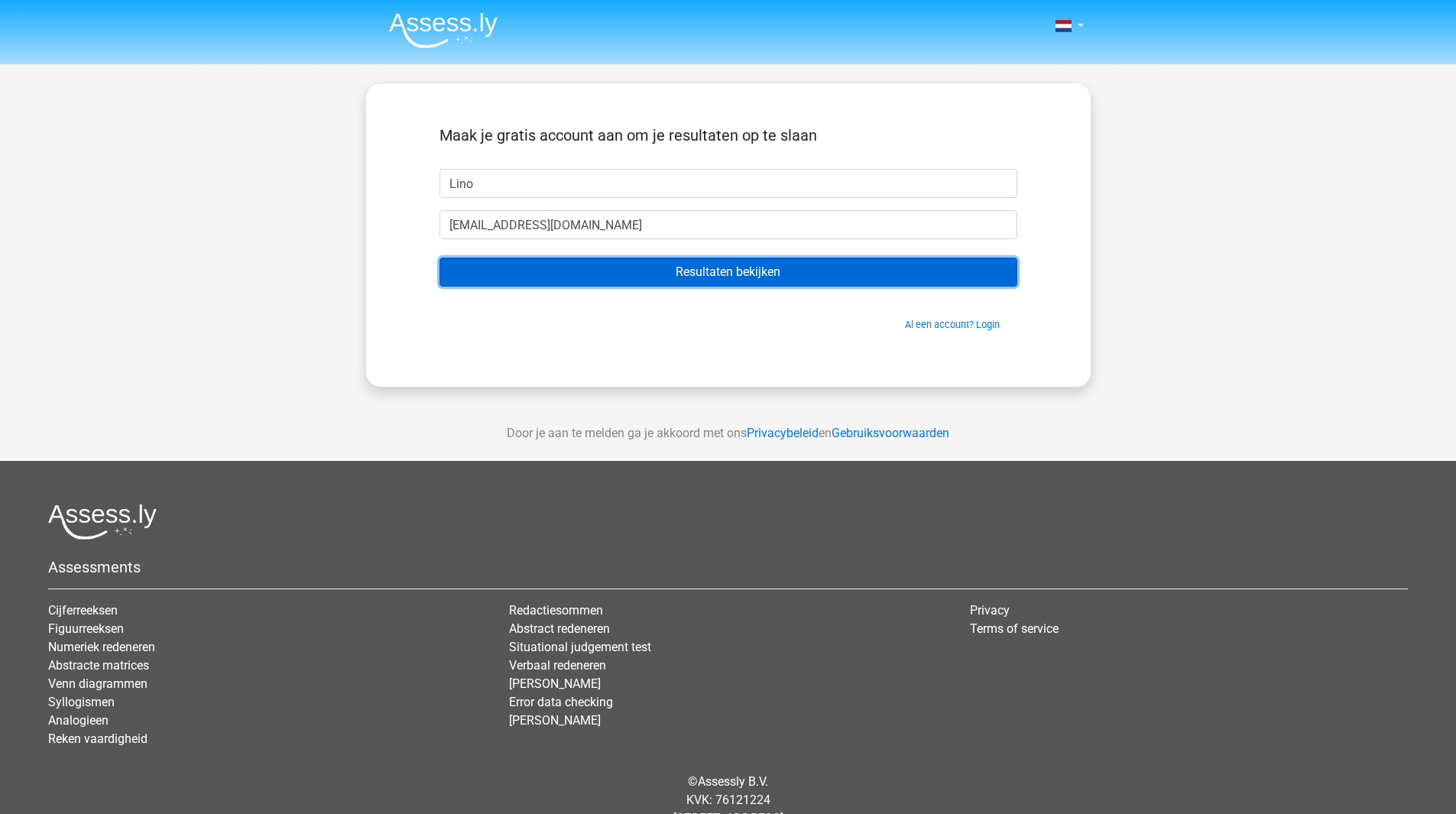
click at [669, 276] on input "Resultaten bekijken" at bounding box center [728, 272] width 578 height 29
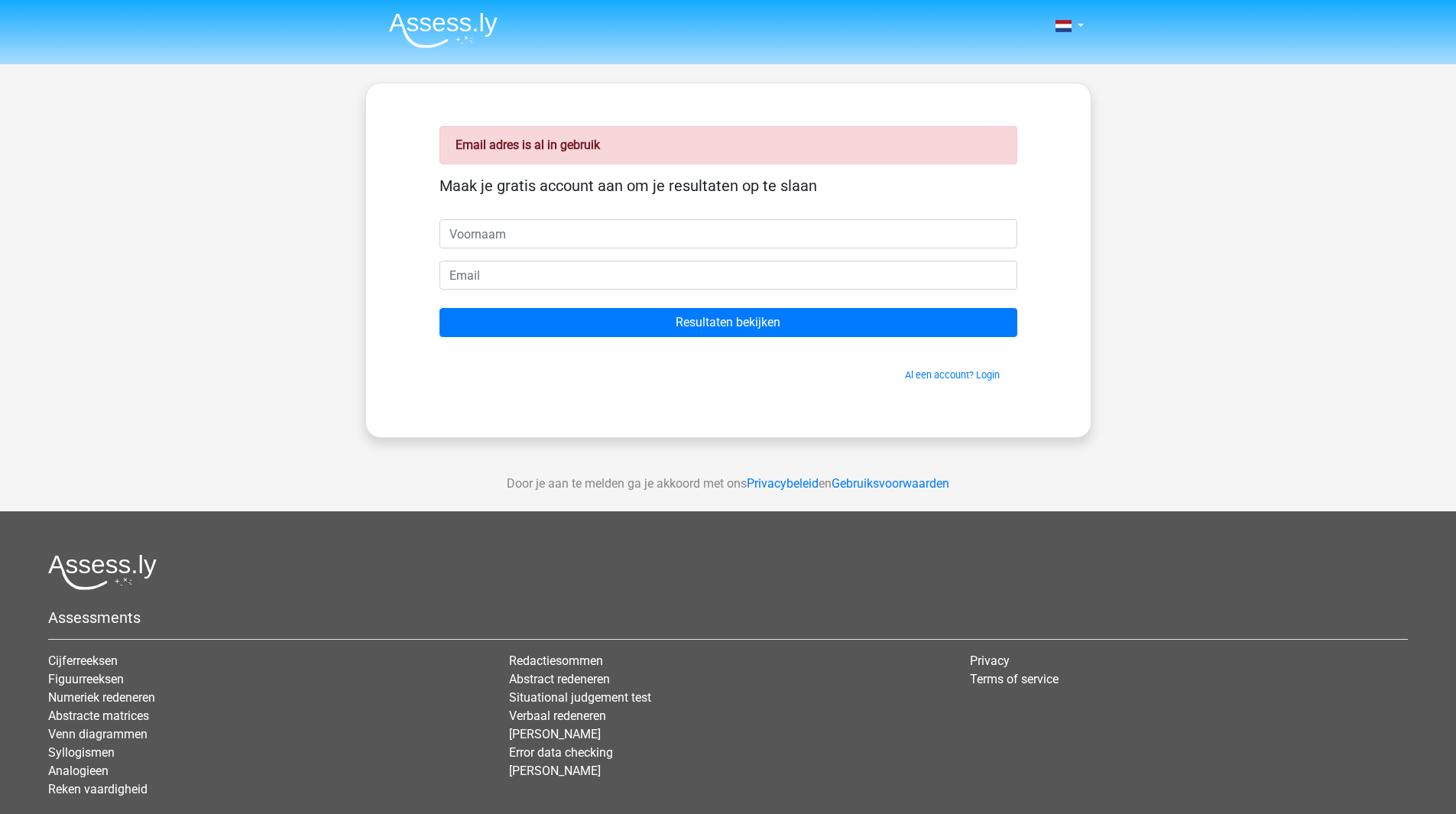
click at [513, 239] on input "text" at bounding box center [728, 234] width 578 height 29
type input "Lino"
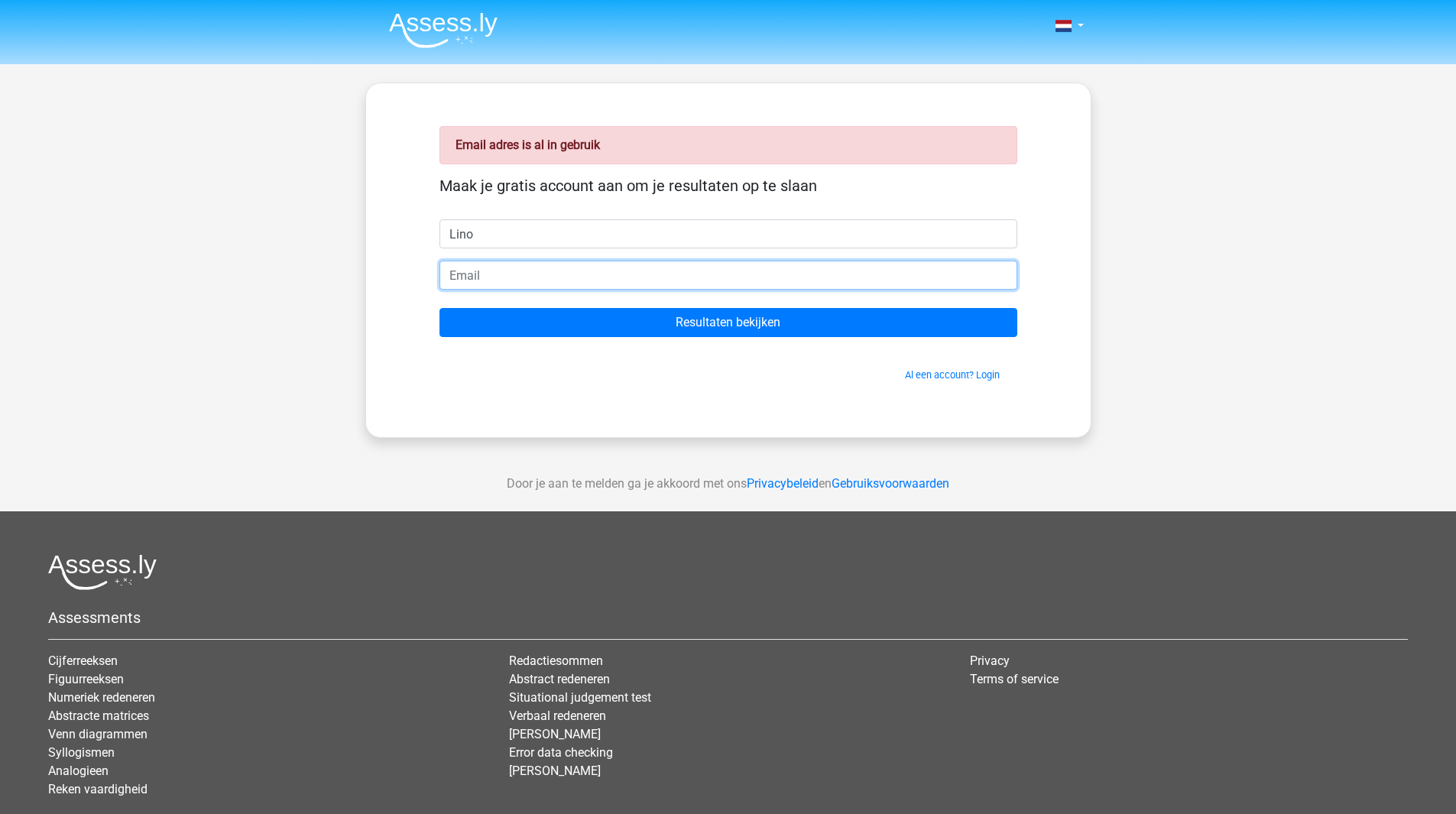
drag, startPoint x: 509, startPoint y: 274, endPoint x: 517, endPoint y: 281, distance: 10.6
click at [509, 274] on input "email" at bounding box center [728, 275] width 578 height 29
type input "[EMAIL_ADDRESS][DOMAIN_NAME]"
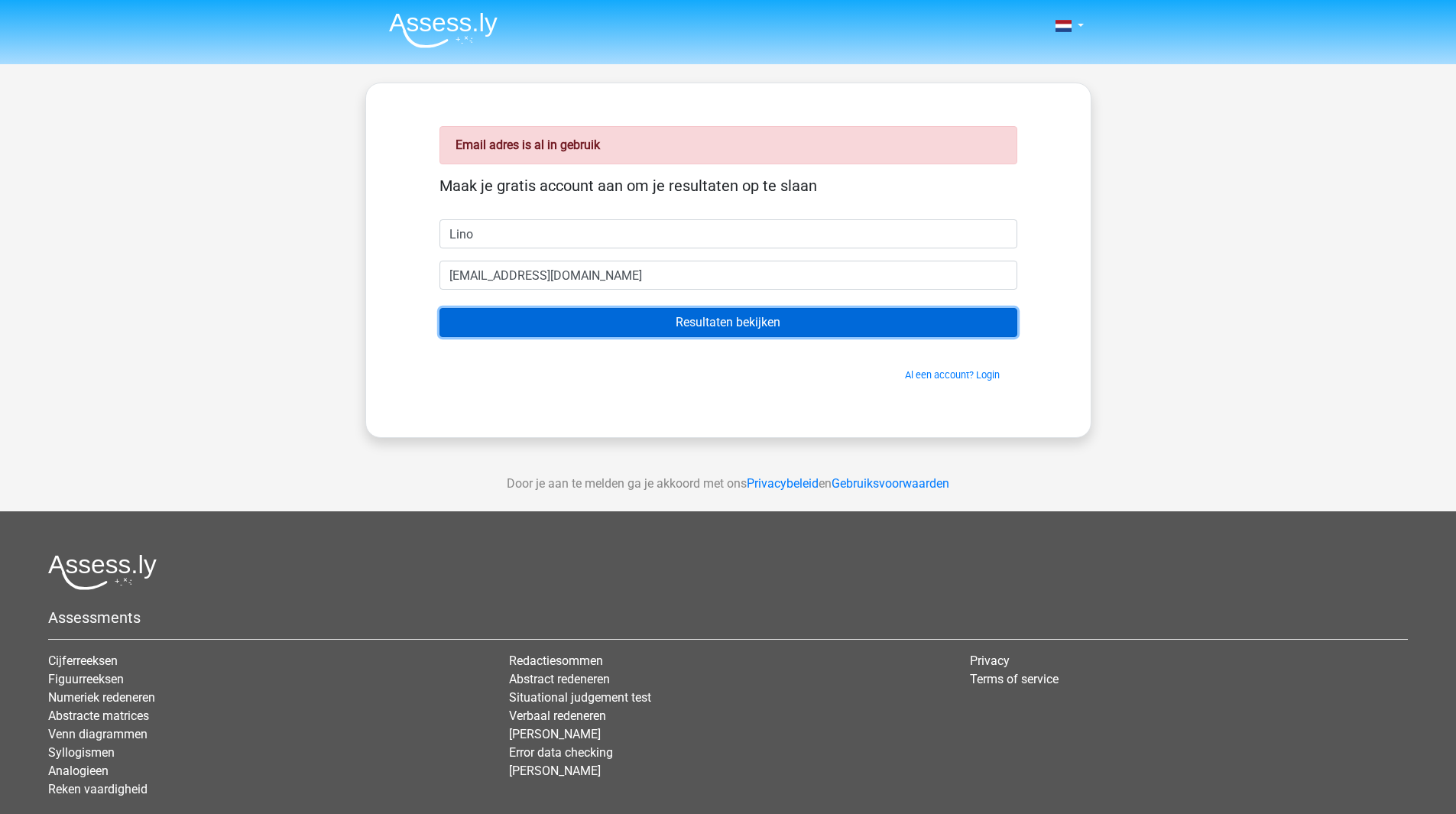
click at [663, 328] on input "Resultaten bekijken" at bounding box center [728, 323] width 578 height 29
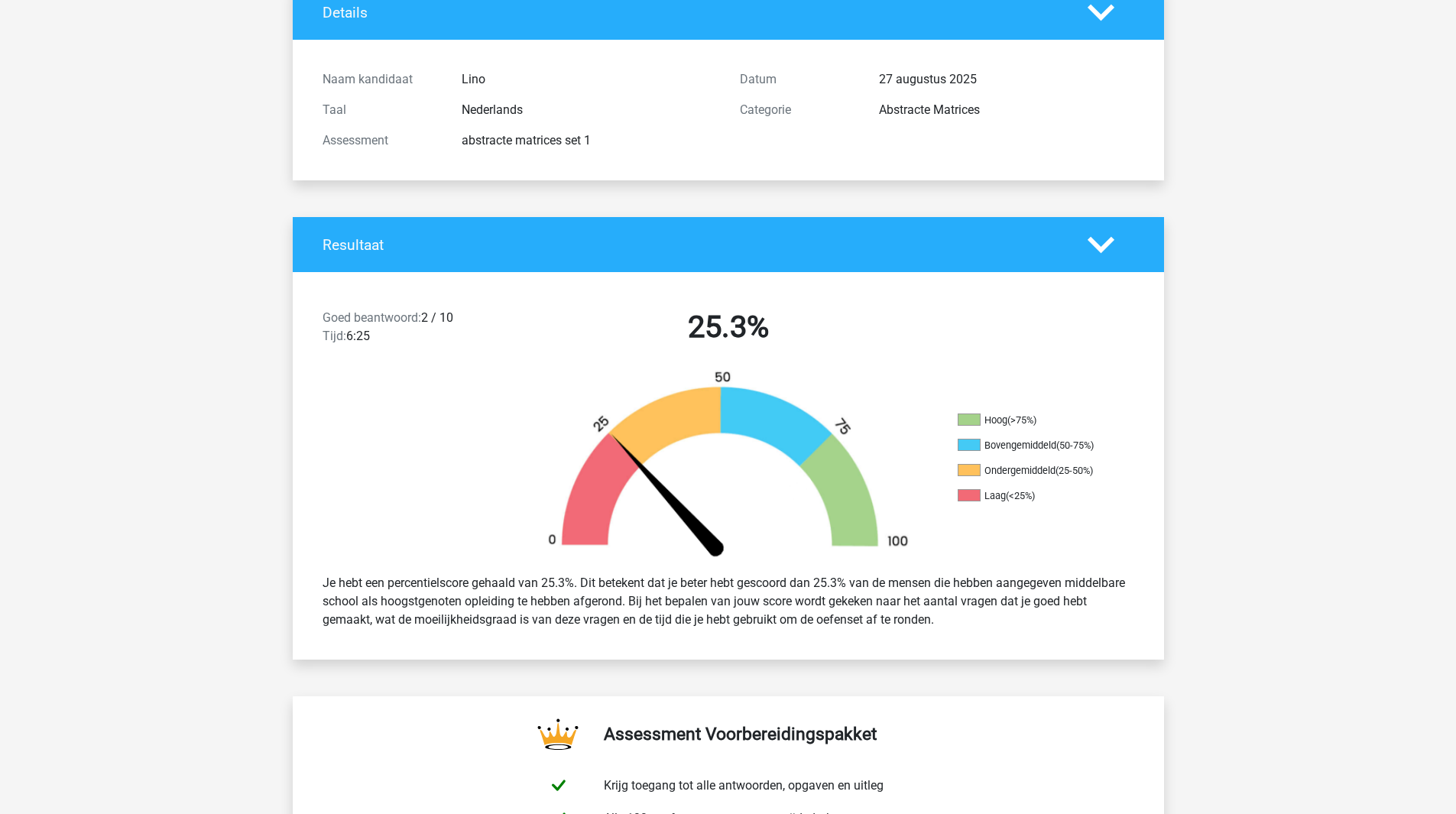
scroll to position [76, 0]
